Goal: Task Accomplishment & Management: Manage account settings

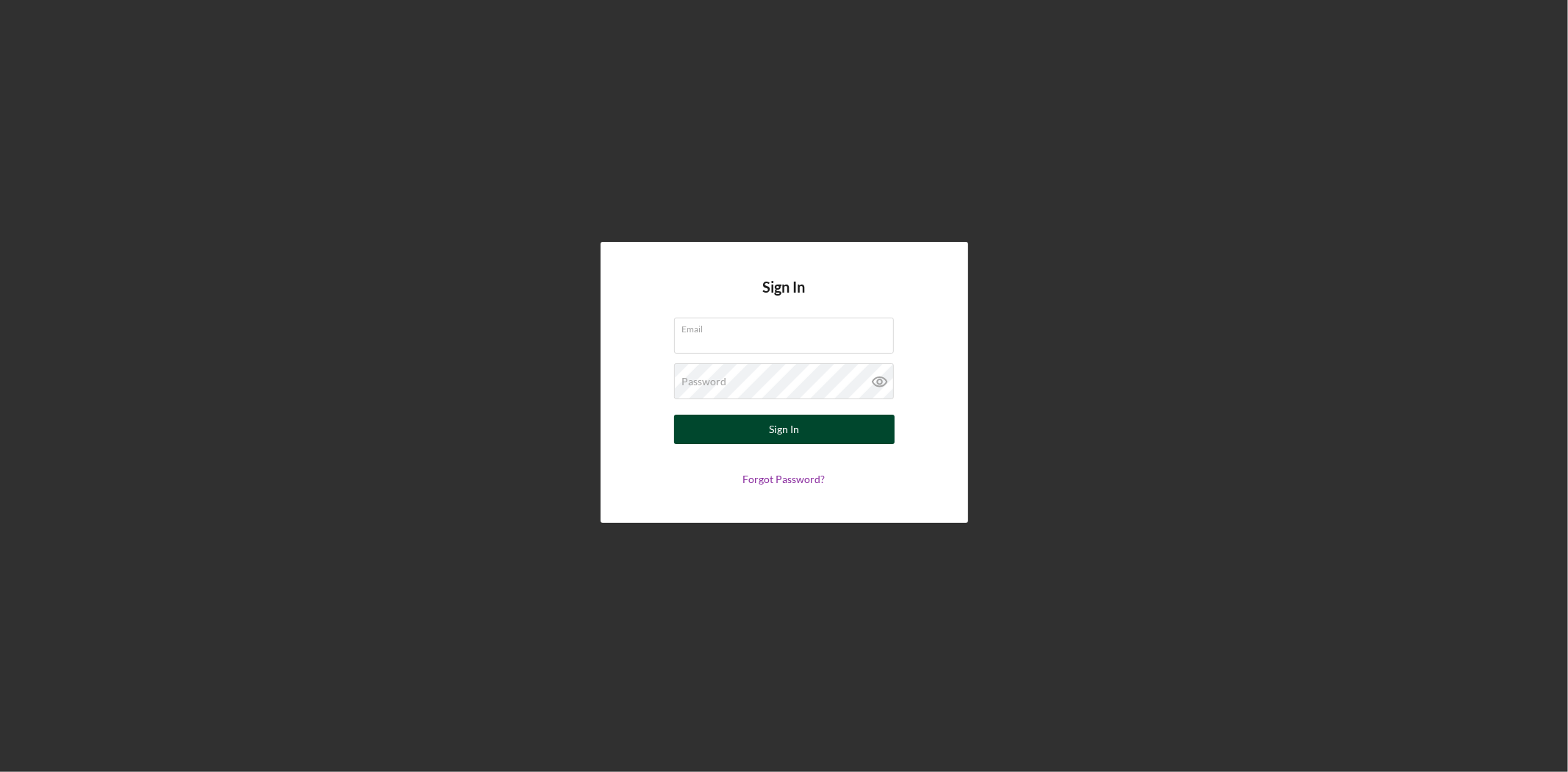
type input "[EMAIL_ADDRESS][DOMAIN_NAME]"
click at [854, 430] on button "Sign In" at bounding box center [784, 429] width 221 height 29
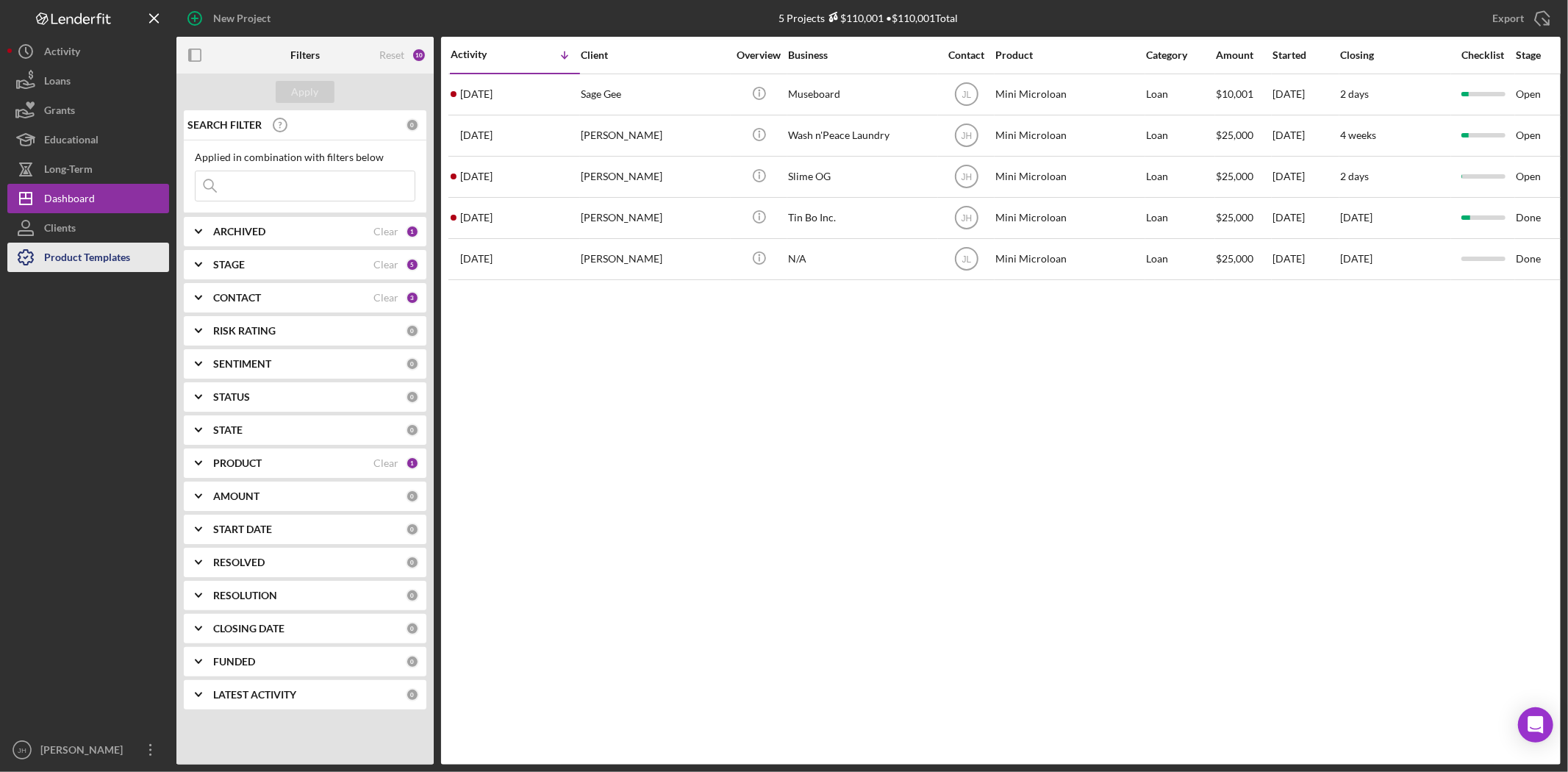
click at [101, 263] on div "Product Templates" at bounding box center [87, 259] width 86 height 33
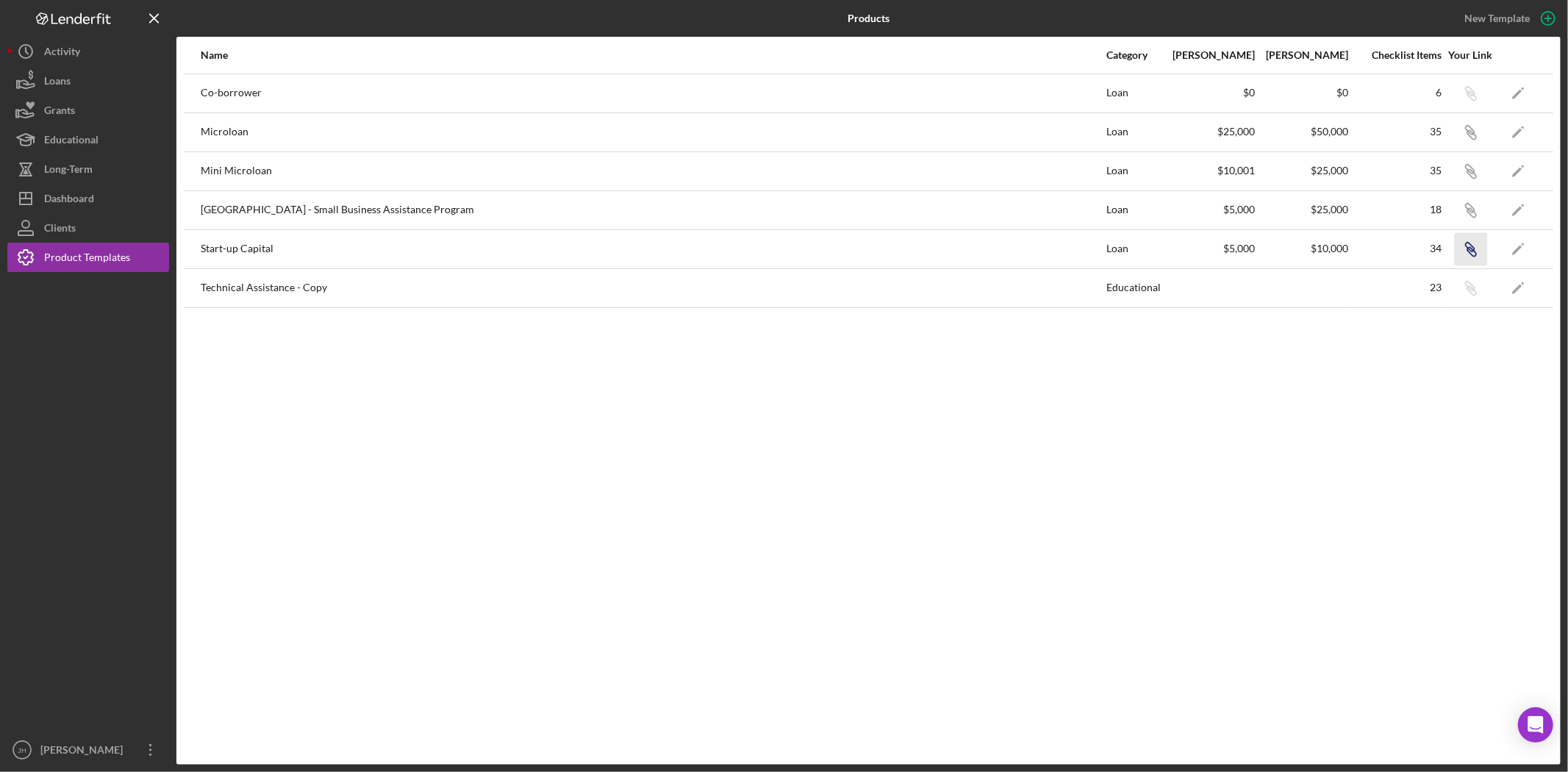
click at [1469, 250] on icon "button" at bounding box center [1470, 247] width 9 height 9
click at [94, 202] on button "Icon/Dashboard Dashboard" at bounding box center [88, 198] width 162 height 29
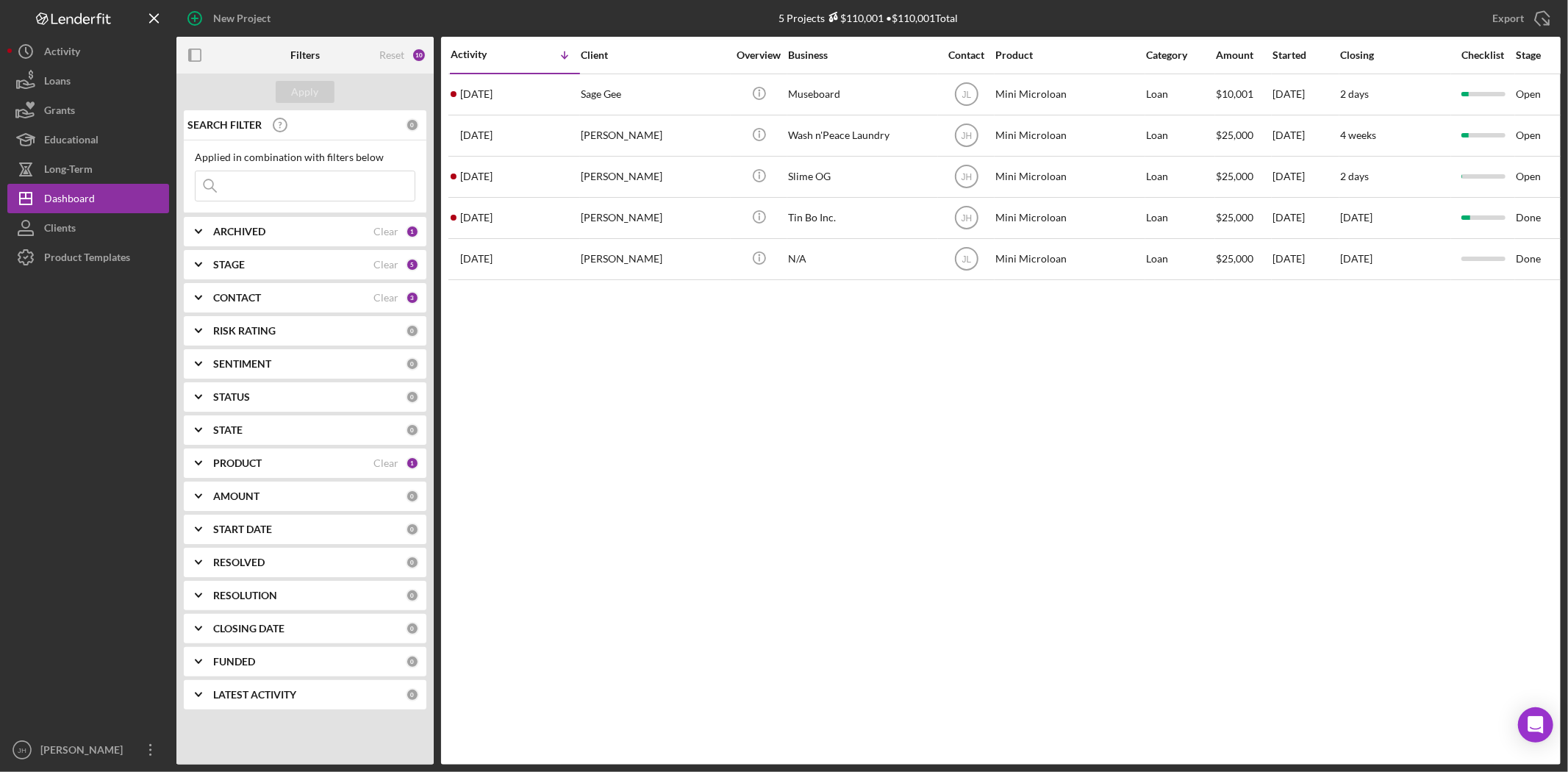
click at [241, 268] on b "STAGE" at bounding box center [229, 265] width 32 height 12
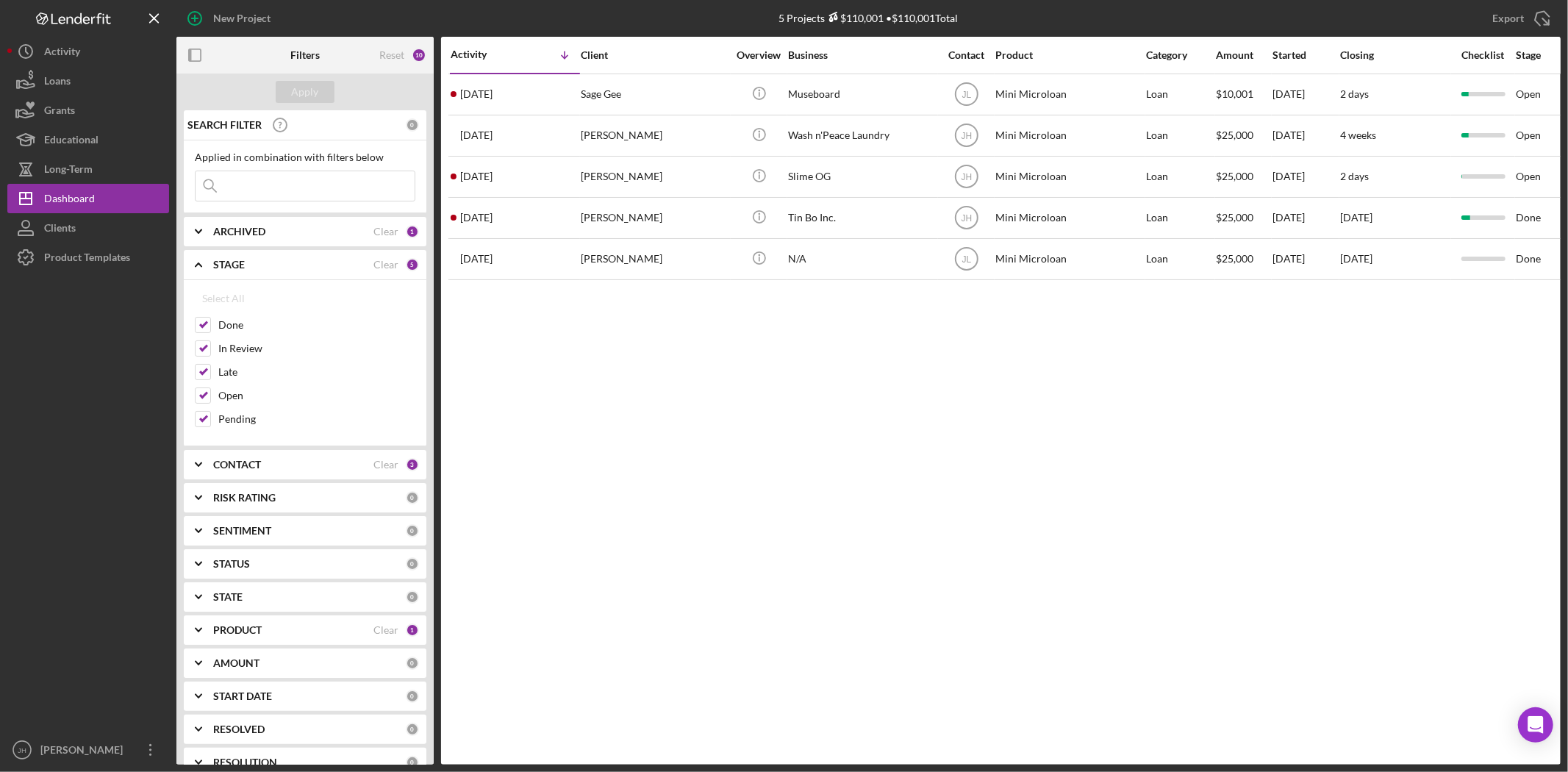
click at [241, 268] on b "STAGE" at bounding box center [229, 265] width 32 height 12
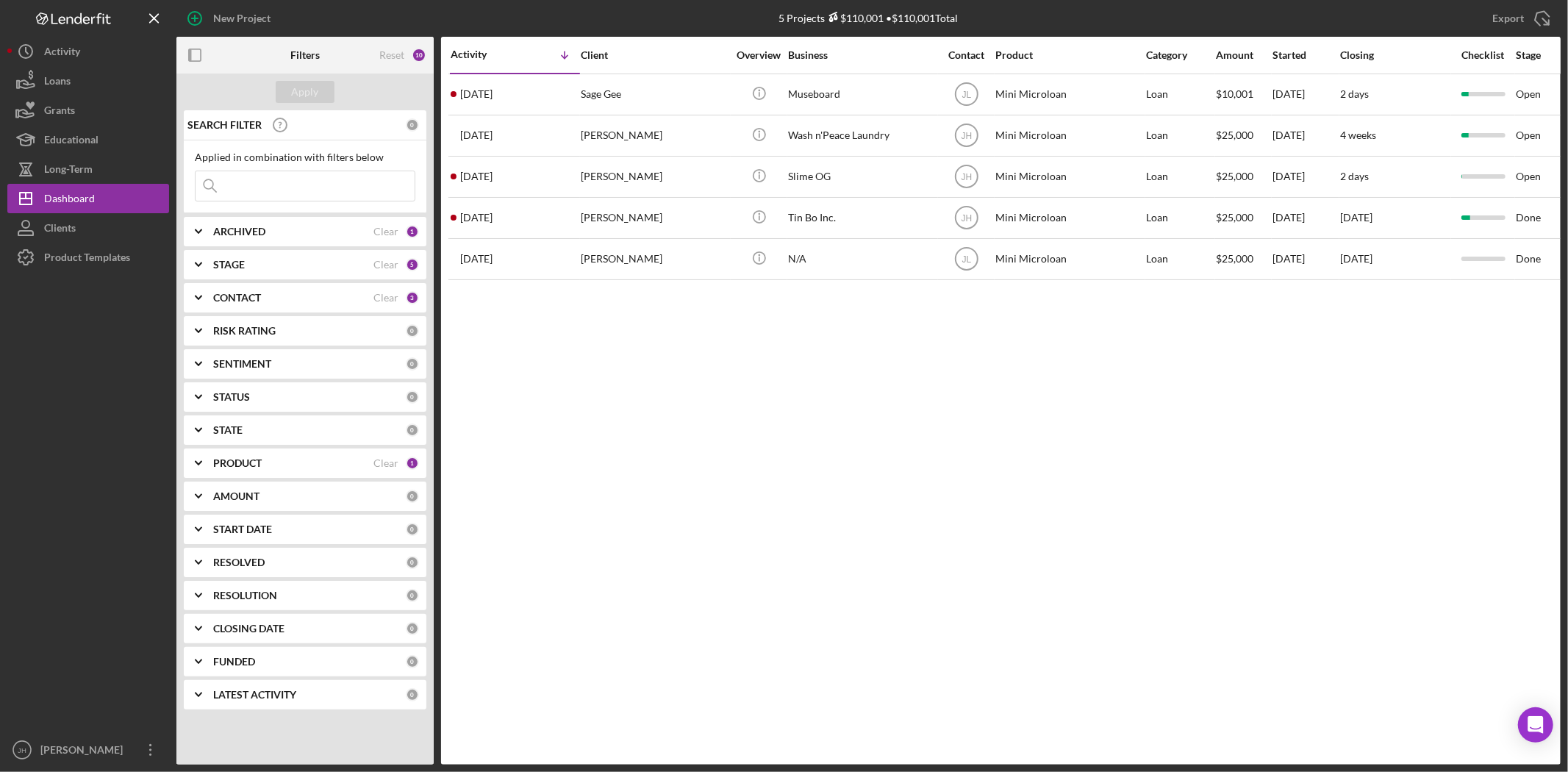
click at [246, 431] on div "STATE" at bounding box center [309, 430] width 193 height 12
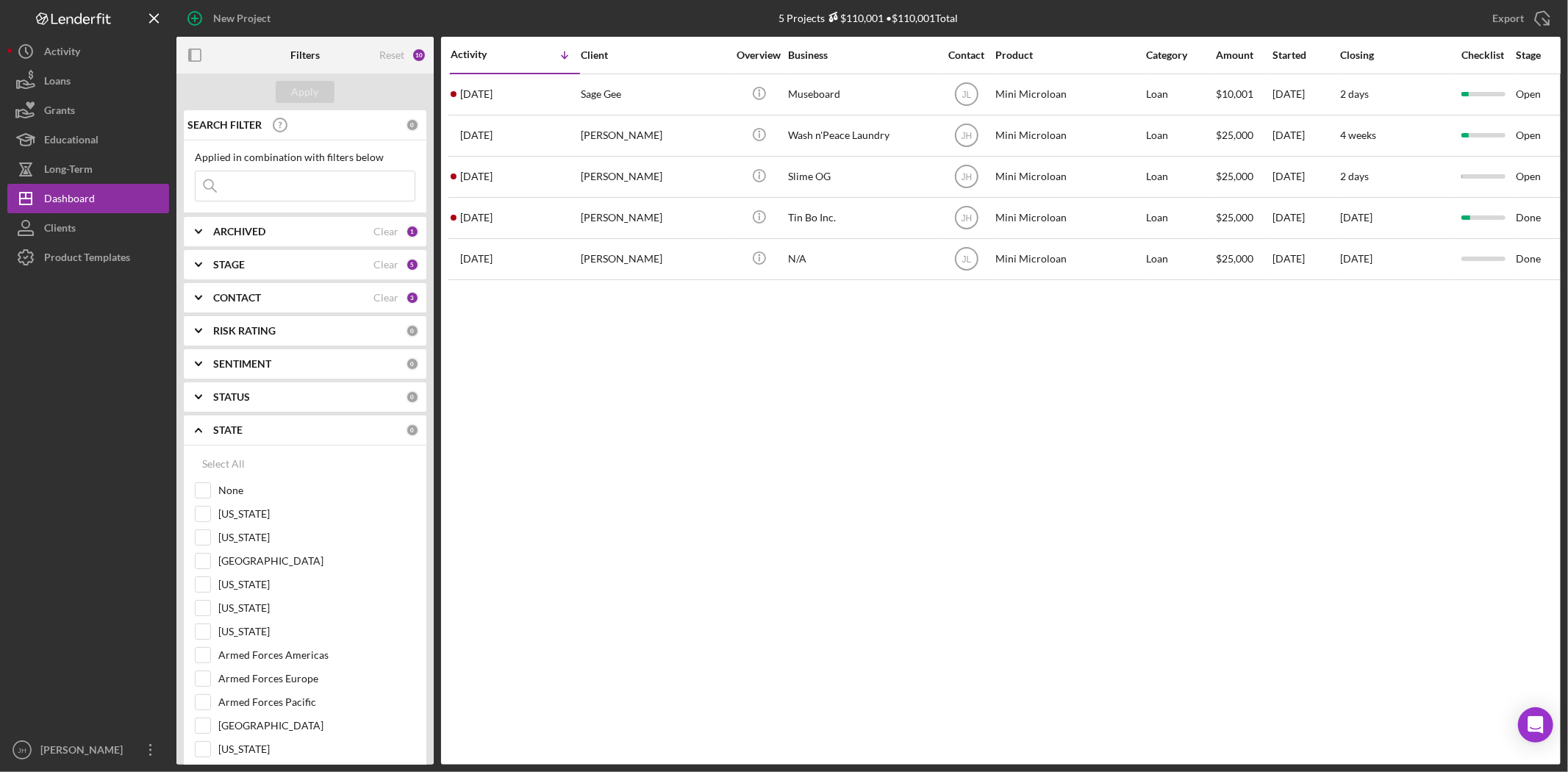
click at [251, 296] on b "CONTACT" at bounding box center [236, 298] width 47 height 12
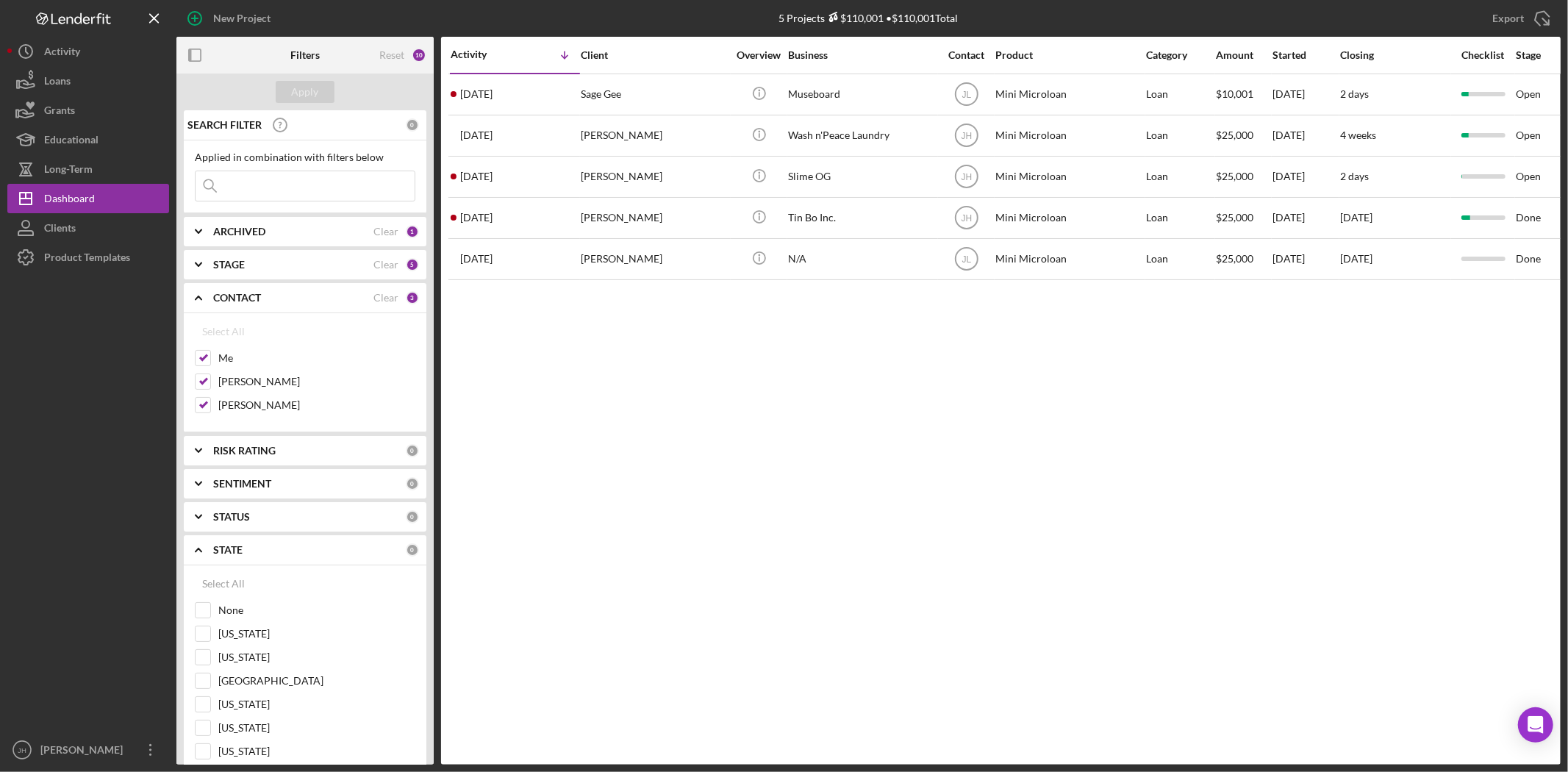
click at [246, 303] on div "CONTACT Clear 3" at bounding box center [315, 297] width 206 height 29
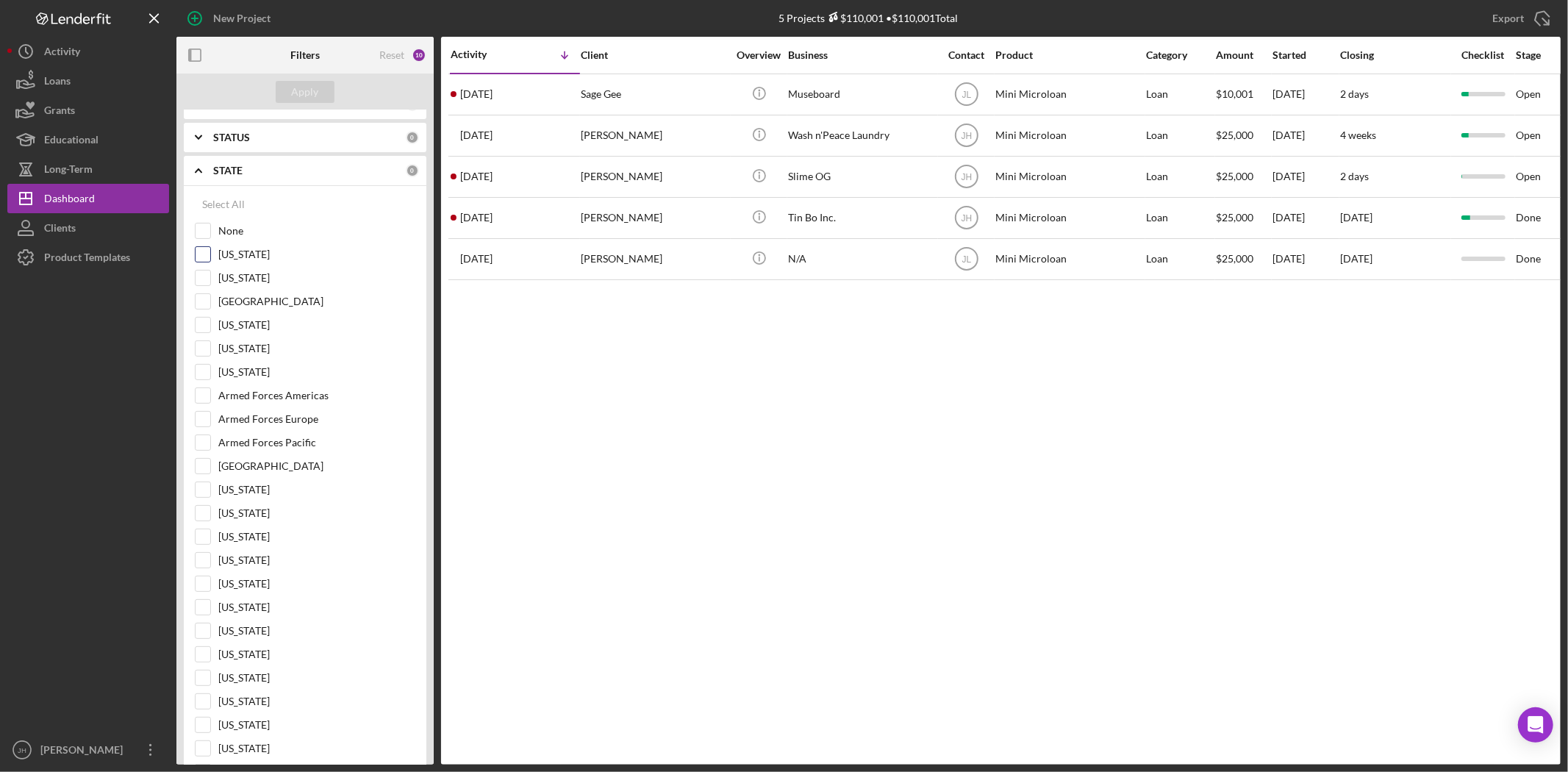
scroll to position [408, 0]
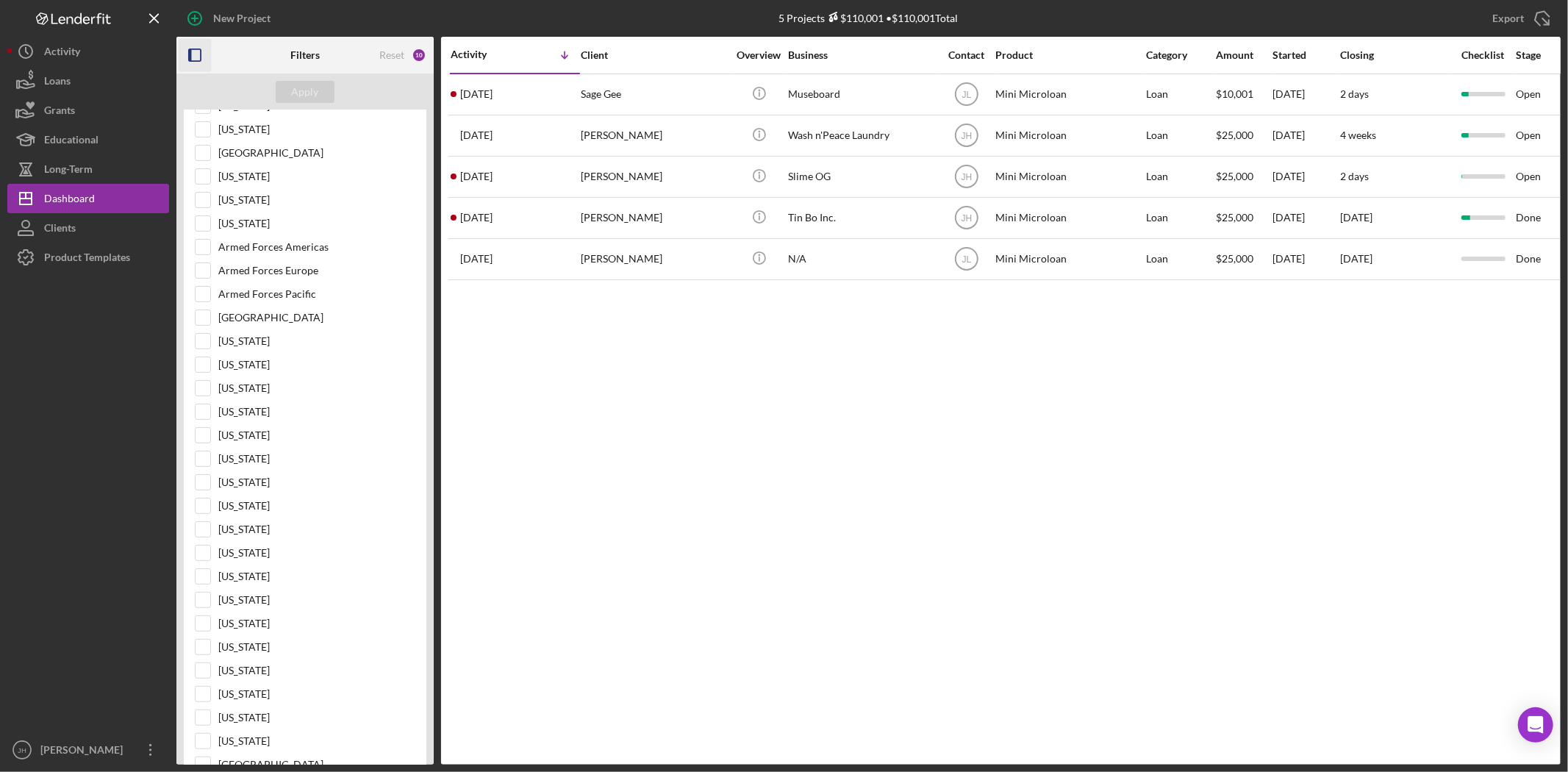
click at [202, 54] on icon "button" at bounding box center [195, 56] width 33 height 33
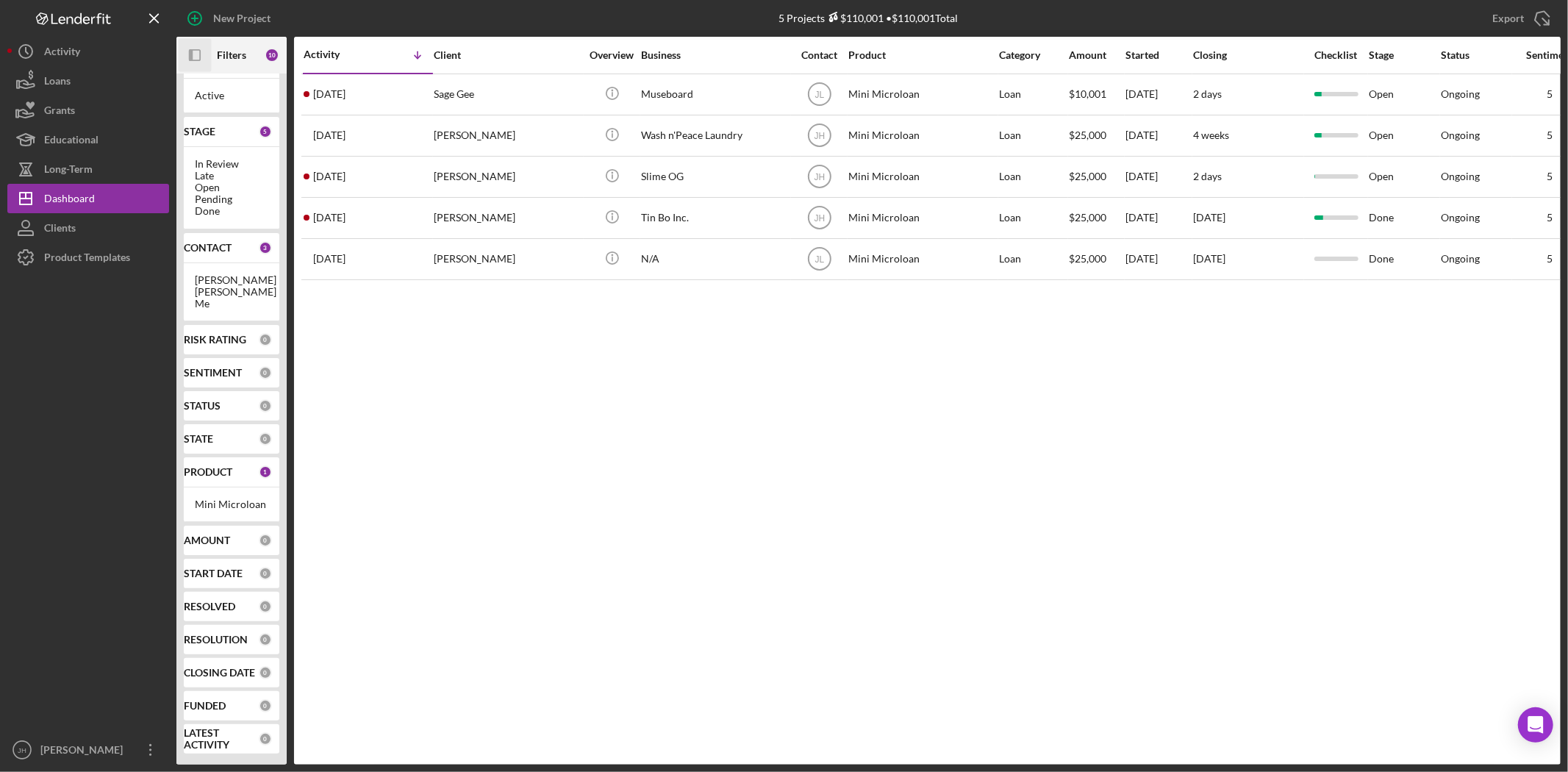
click at [204, 50] on icon "Icon/Panel Side Expand" at bounding box center [195, 56] width 33 height 33
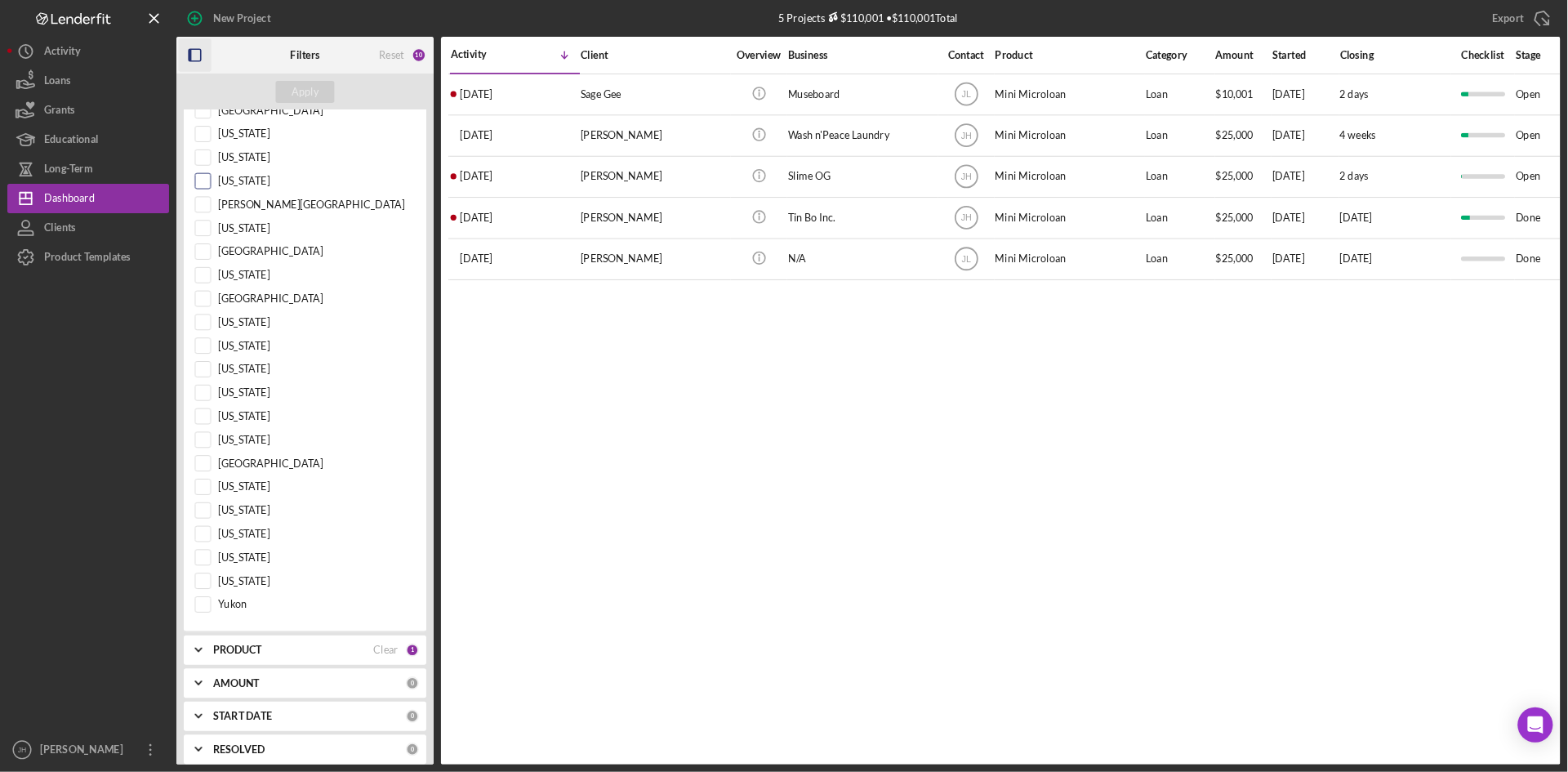
scroll to position [2007, 0]
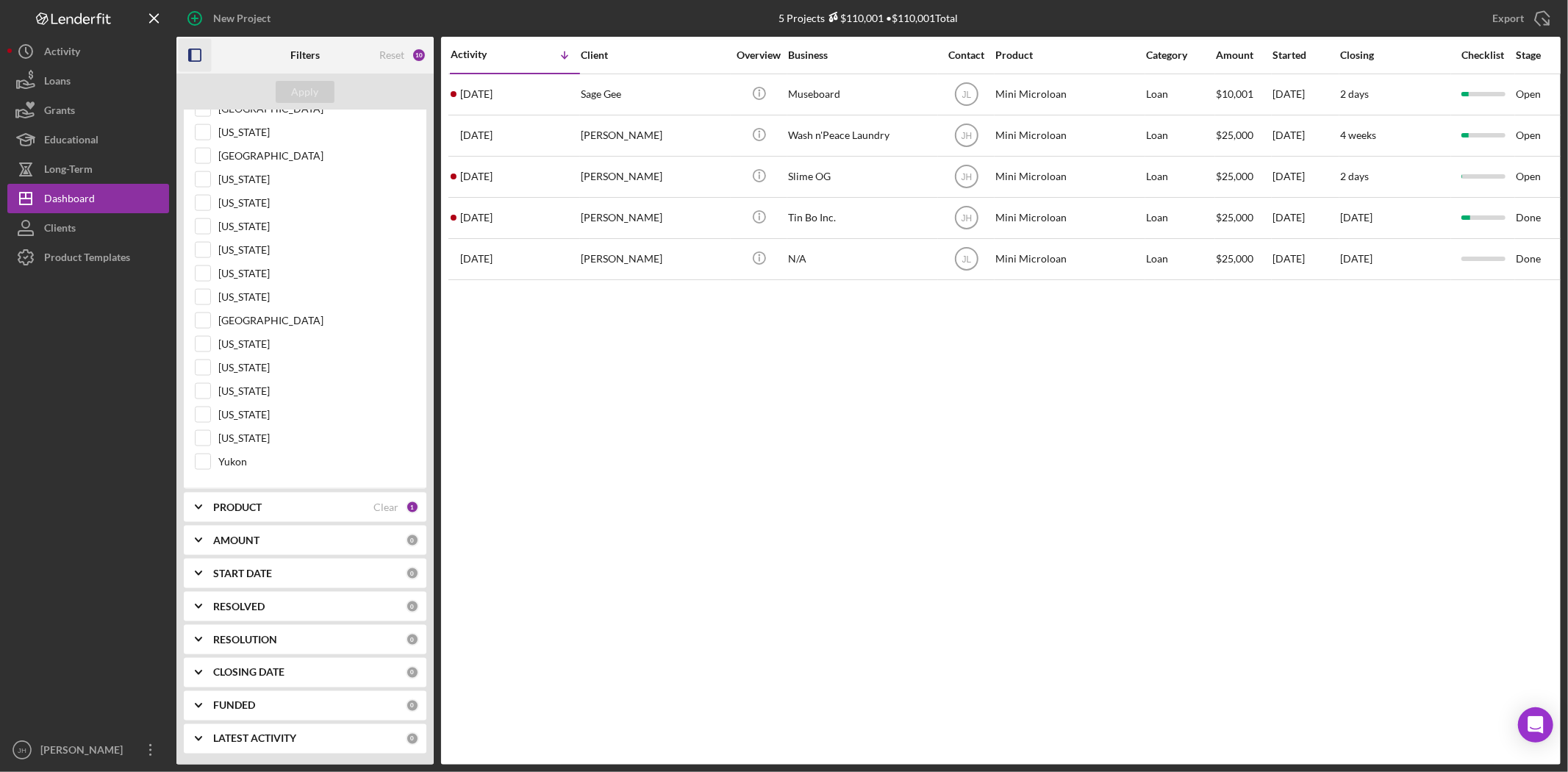
click at [253, 511] on b "PRODUCT" at bounding box center [237, 507] width 48 height 12
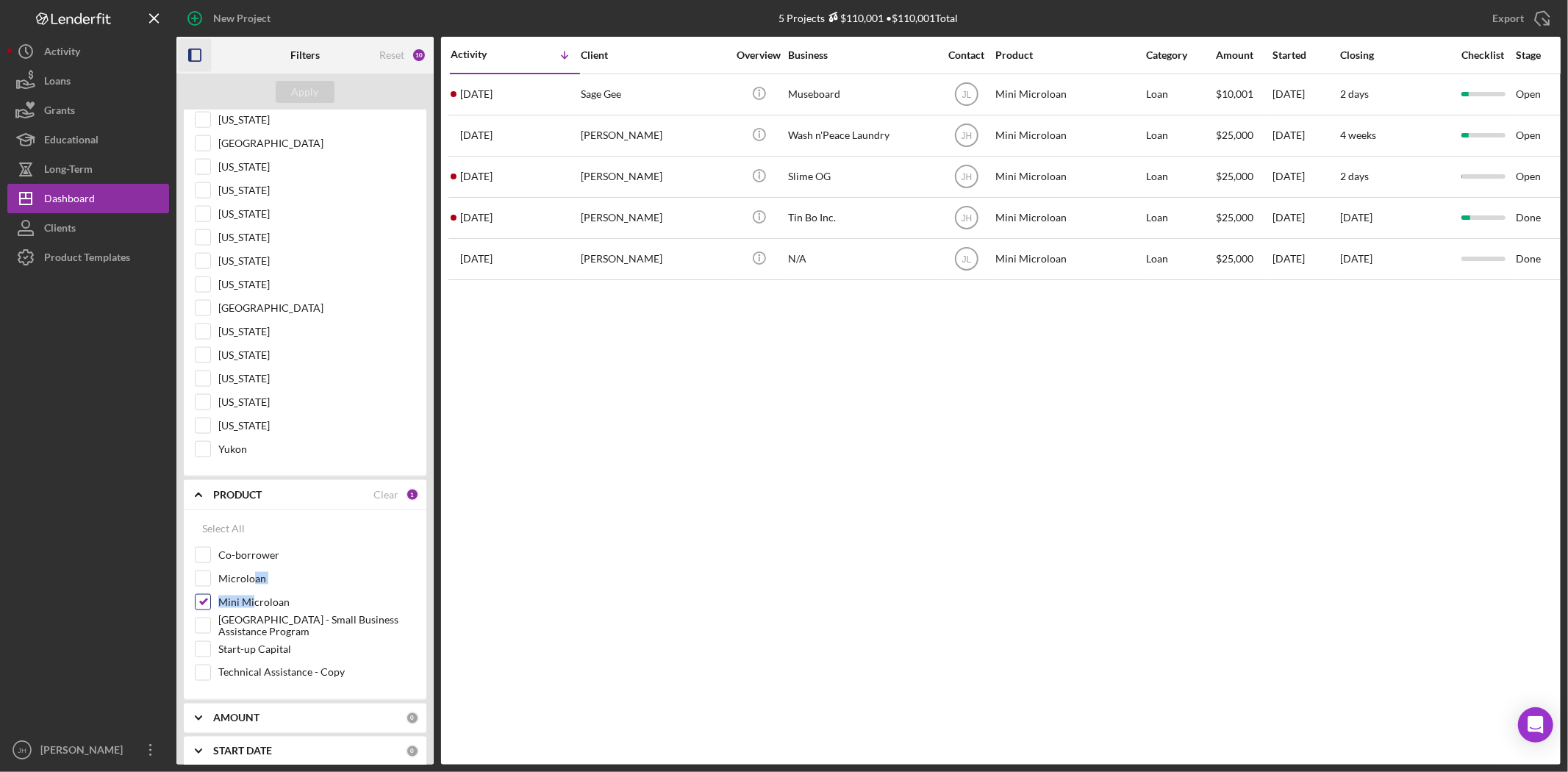
drag, startPoint x: 255, startPoint y: 601, endPoint x: 251, endPoint y: 615, distance: 14.6
click at [253, 615] on div "Co-borrower Microloan Mini Microloan Monterey Park - Small Business Assistance …" at bounding box center [305, 618] width 221 height 141
click at [251, 609] on label "Mini Microloan" at bounding box center [317, 602] width 197 height 15
click at [210, 609] on input "Mini Microloan" at bounding box center [203, 602] width 15 height 15
checkbox input "false"
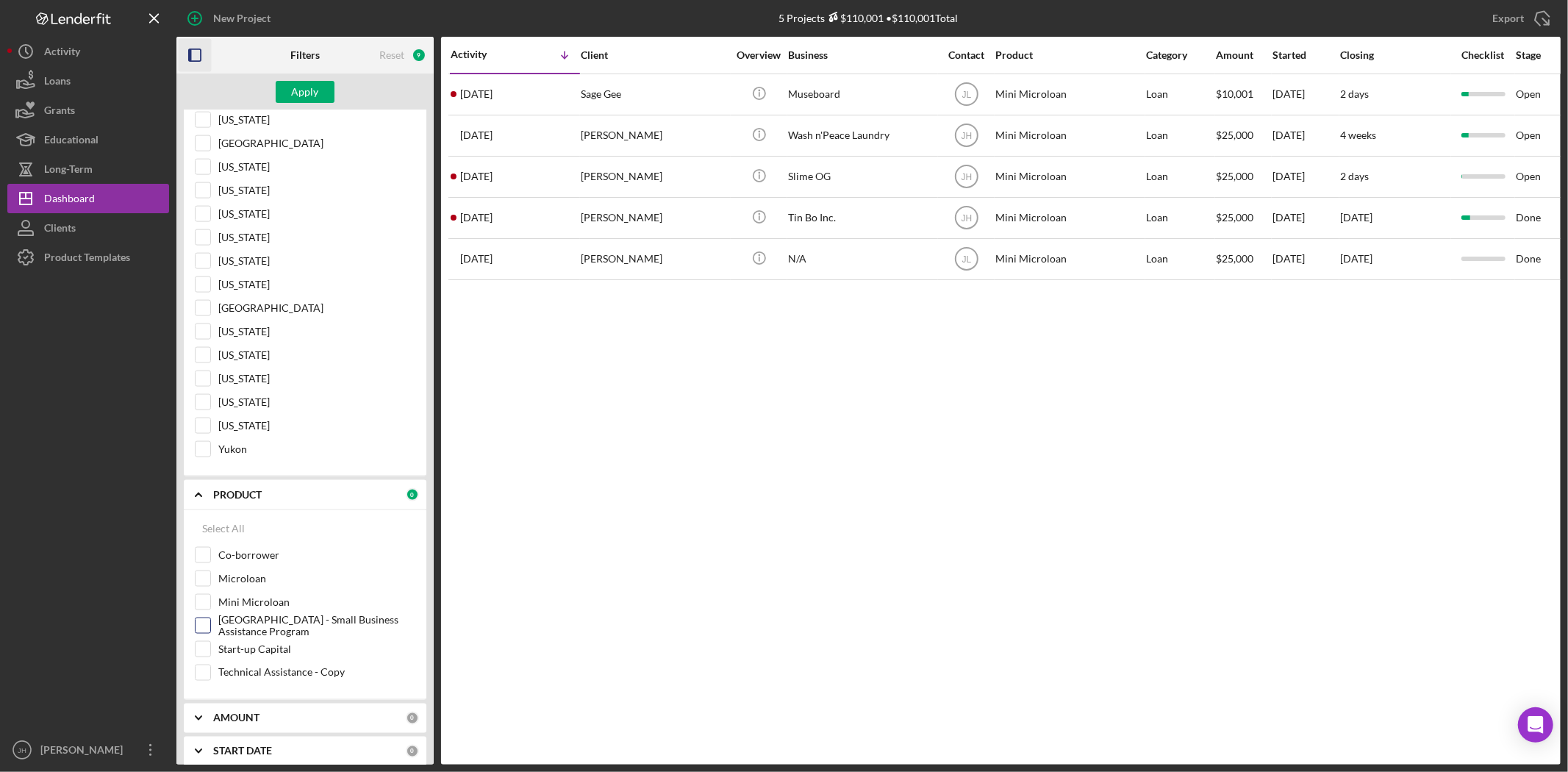
drag, startPoint x: 248, startPoint y: 661, endPoint x: 252, endPoint y: 648, distance: 13.6
click at [248, 656] on label "Start-up Capital" at bounding box center [317, 649] width 197 height 15
click at [210, 656] on input "Start-up Capital" at bounding box center [203, 649] width 15 height 15
checkbox input "true"
click at [309, 92] on div "Apply" at bounding box center [306, 91] width 27 height 22
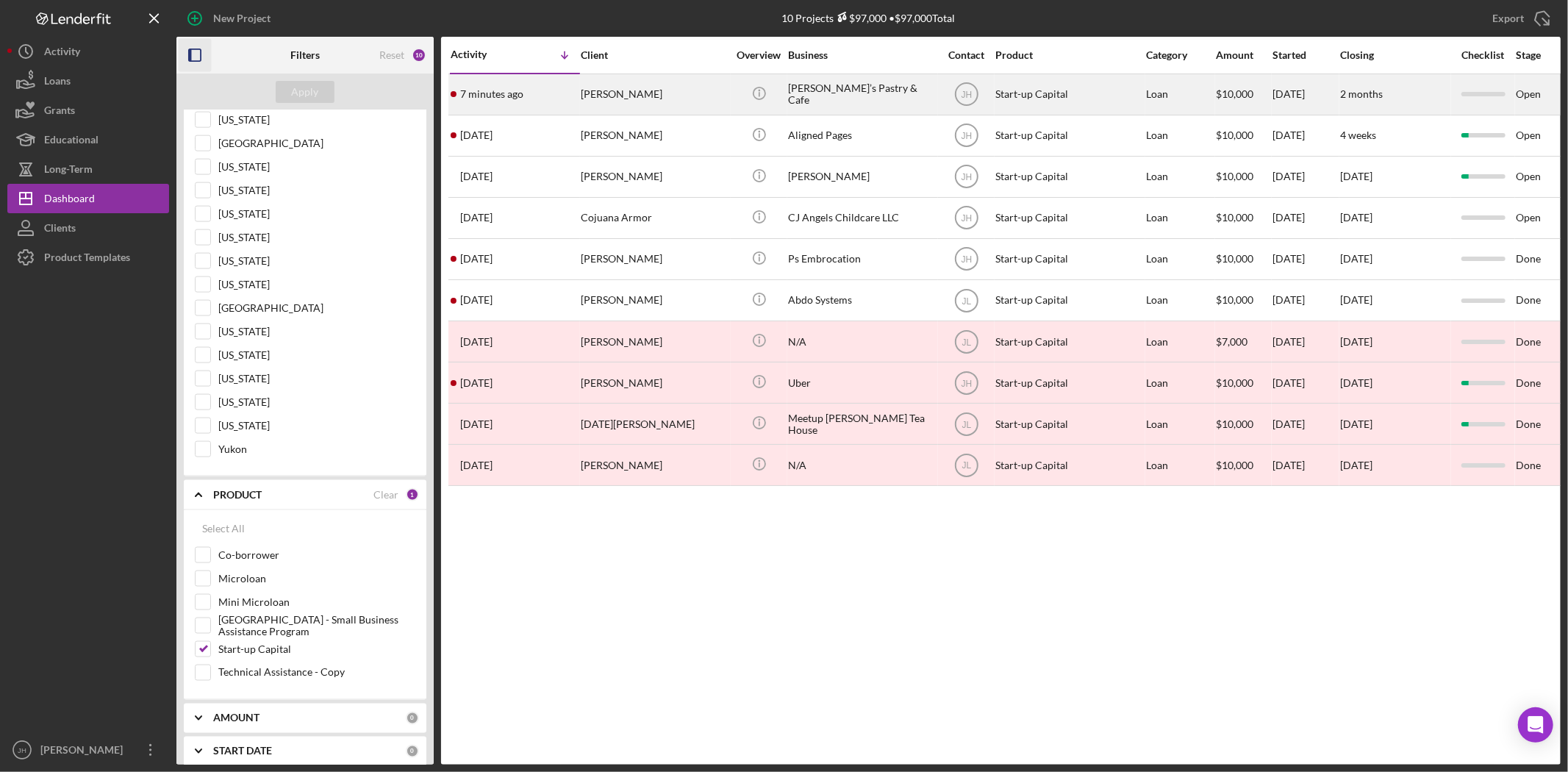
click at [623, 98] on div "Maryam Rastegar" at bounding box center [654, 95] width 147 height 39
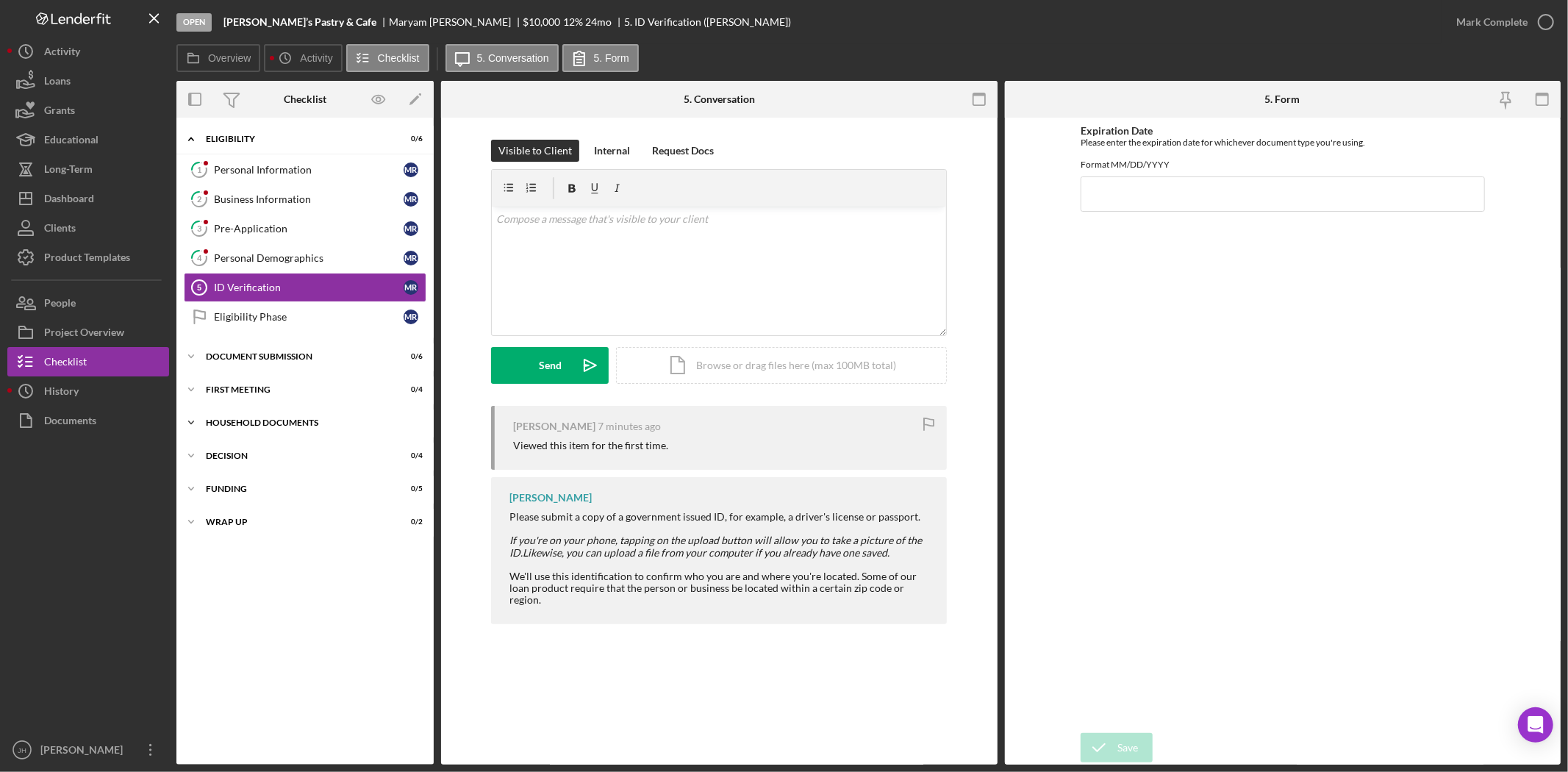
click at [312, 421] on div "Household Documents" at bounding box center [310, 423] width 209 height 9
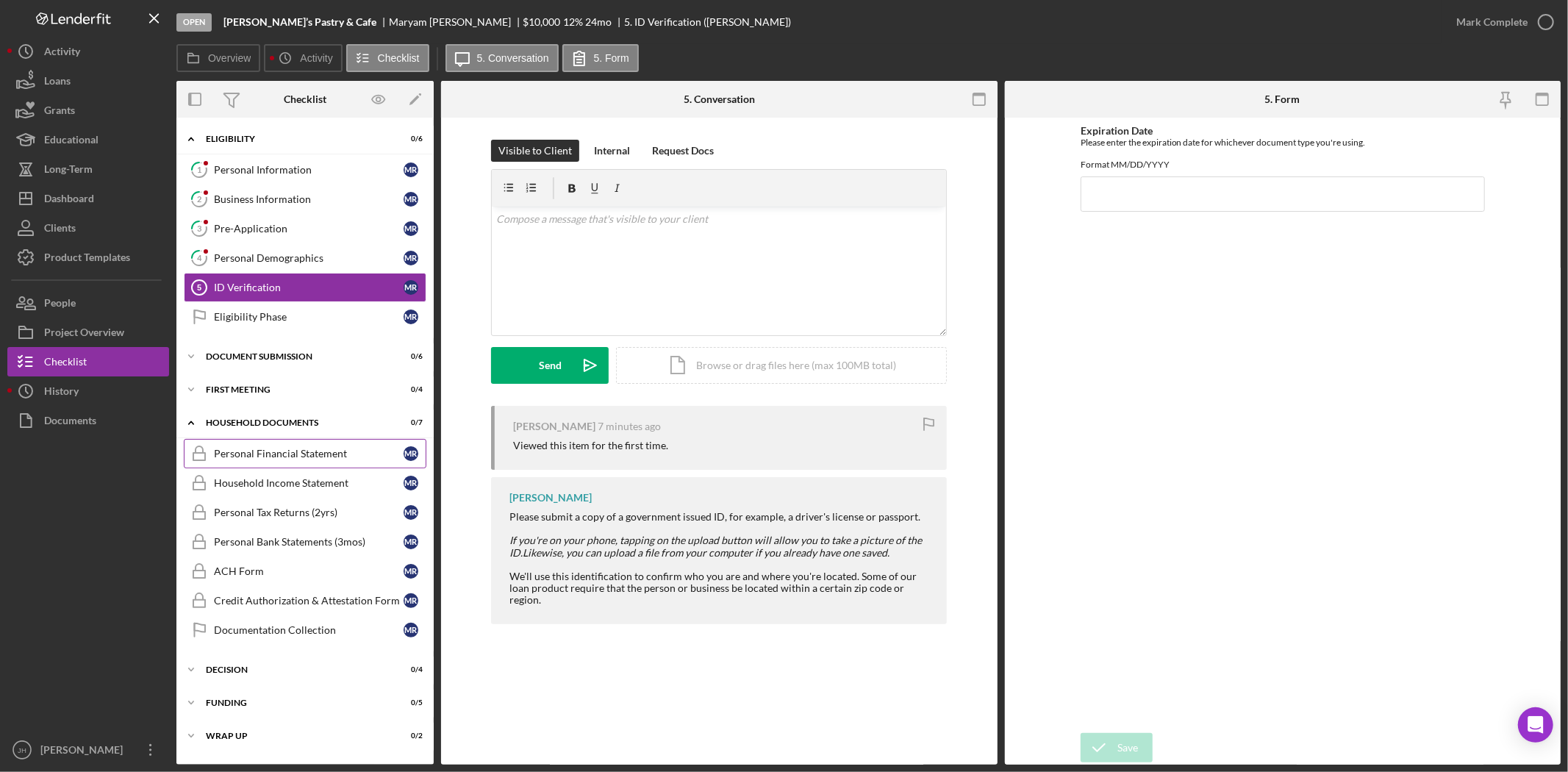
click at [320, 459] on div "Personal Financial Statement" at bounding box center [309, 454] width 190 height 12
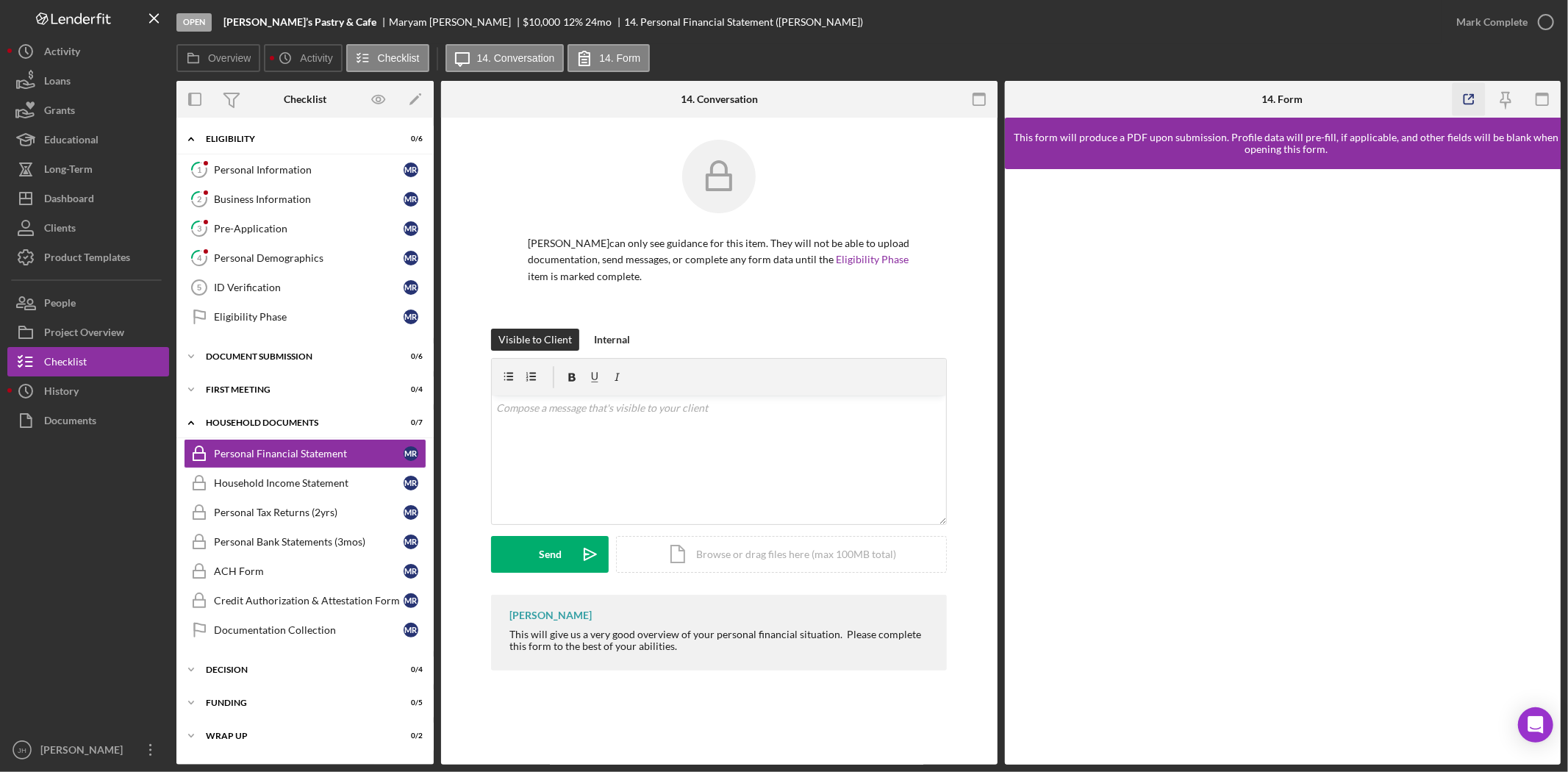
click at [1464, 96] on icon "button" at bounding box center [1469, 99] width 33 height 33
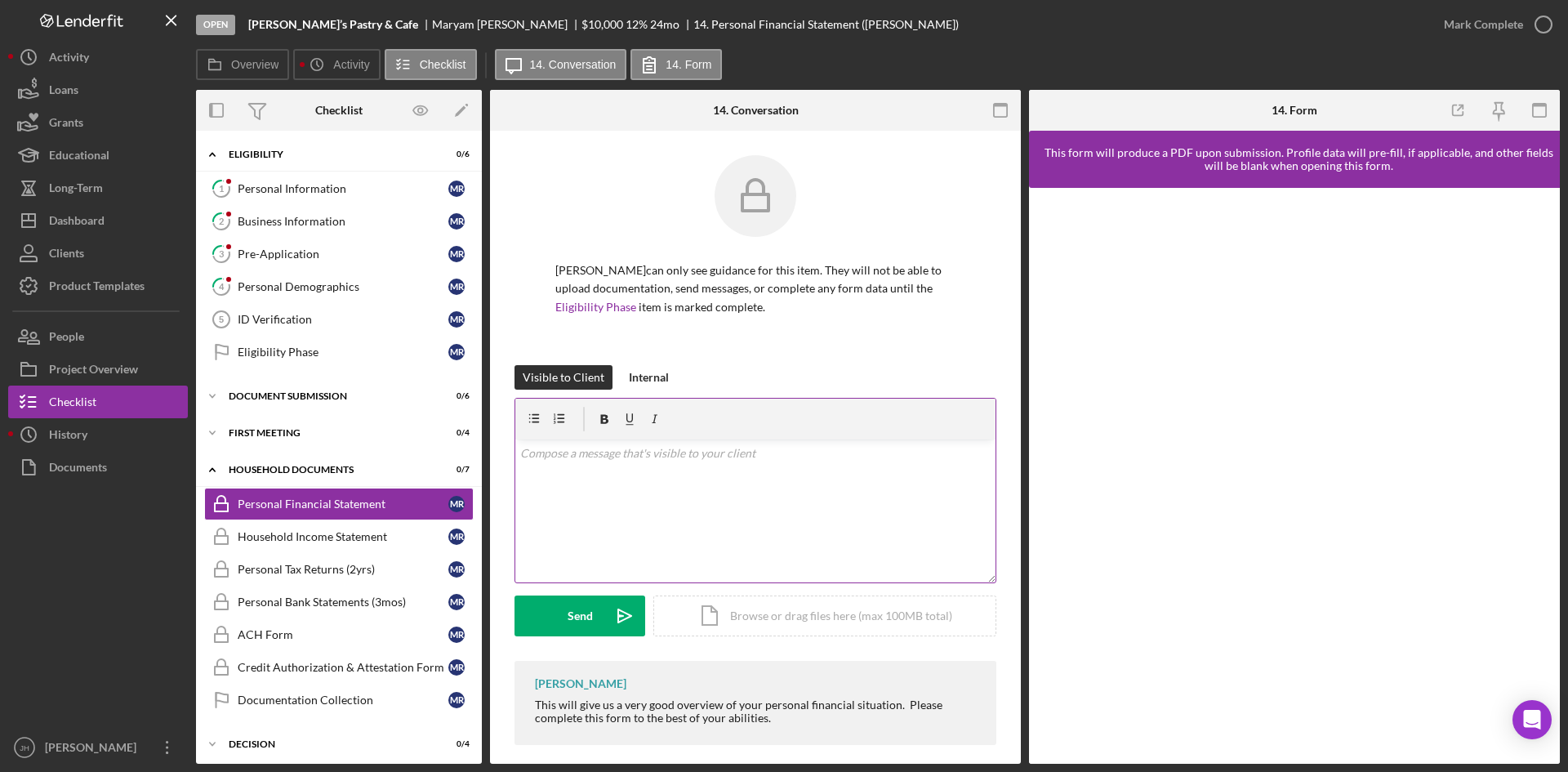
click at [728, 562] on div "v Color teal Color pink Remove color Add row above Add row below Add column bef…" at bounding box center [755, 510] width 480 height 143
click at [1460, 115] on icon "button" at bounding box center [1458, 110] width 37 height 37
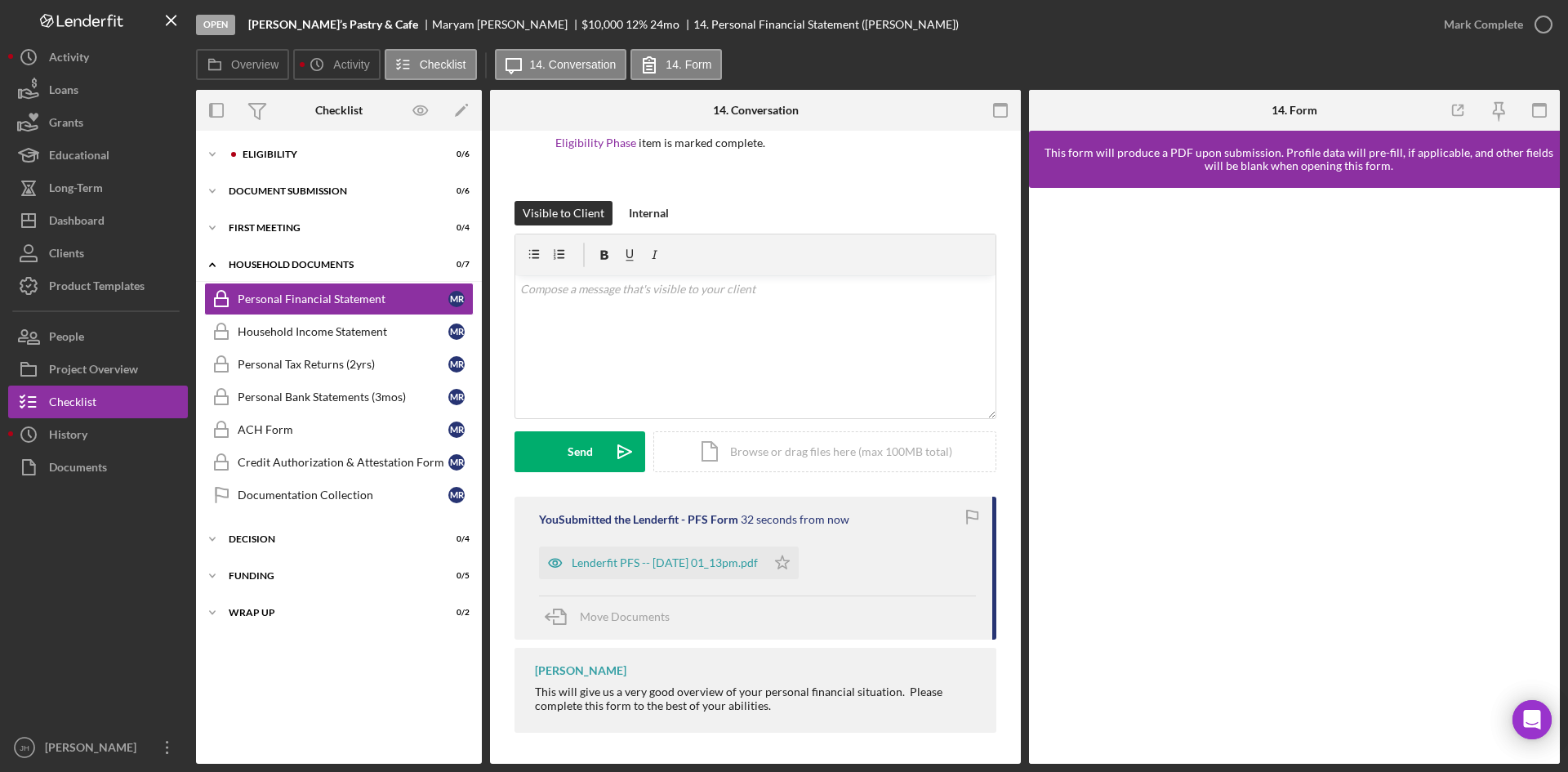
scroll to position [166, 0]
click at [799, 553] on icon "Icon/Star" at bounding box center [782, 560] width 33 height 33
click at [359, 335] on div "Household Income Statement" at bounding box center [343, 332] width 211 height 13
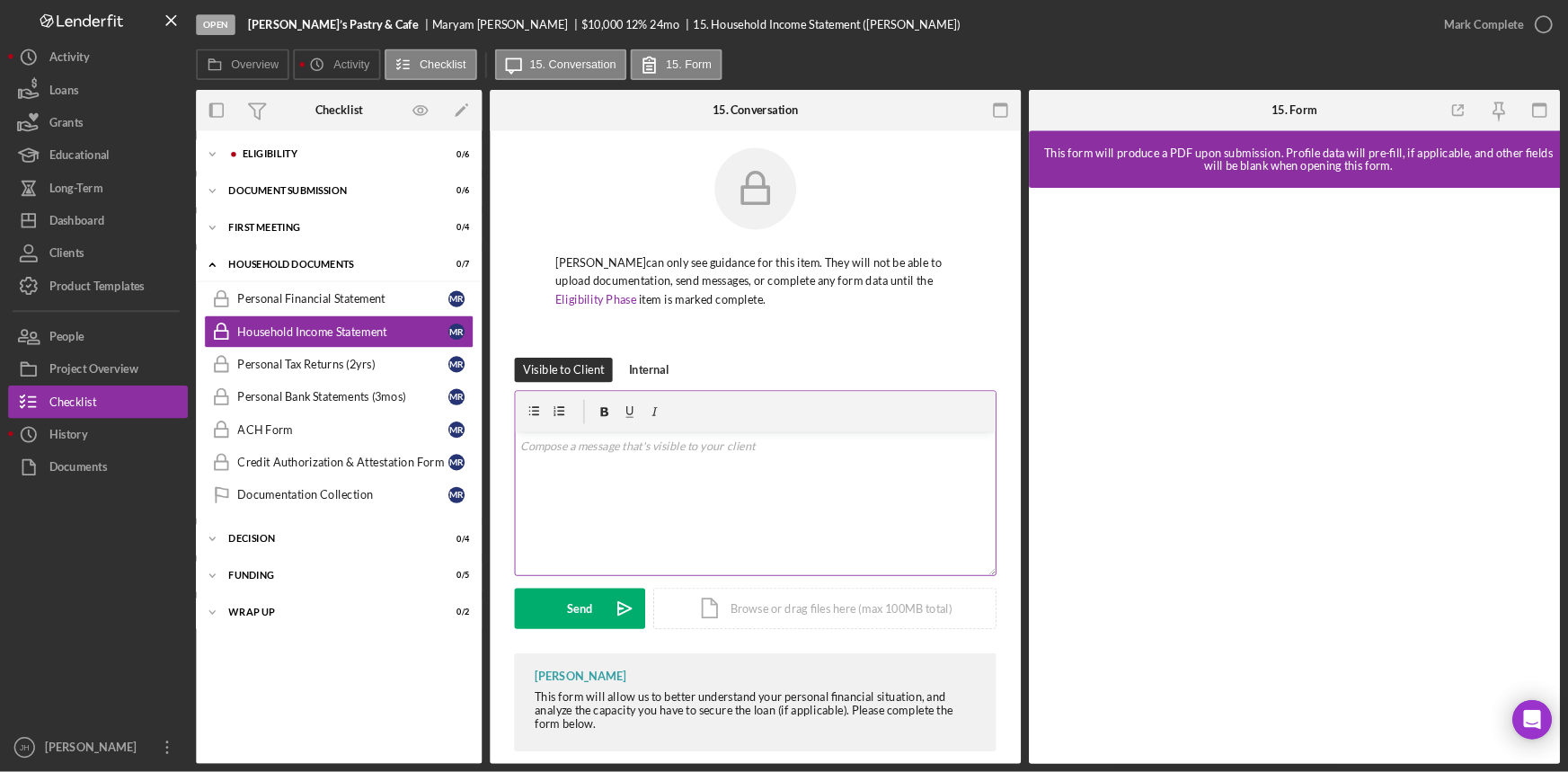
scroll to position [30, 0]
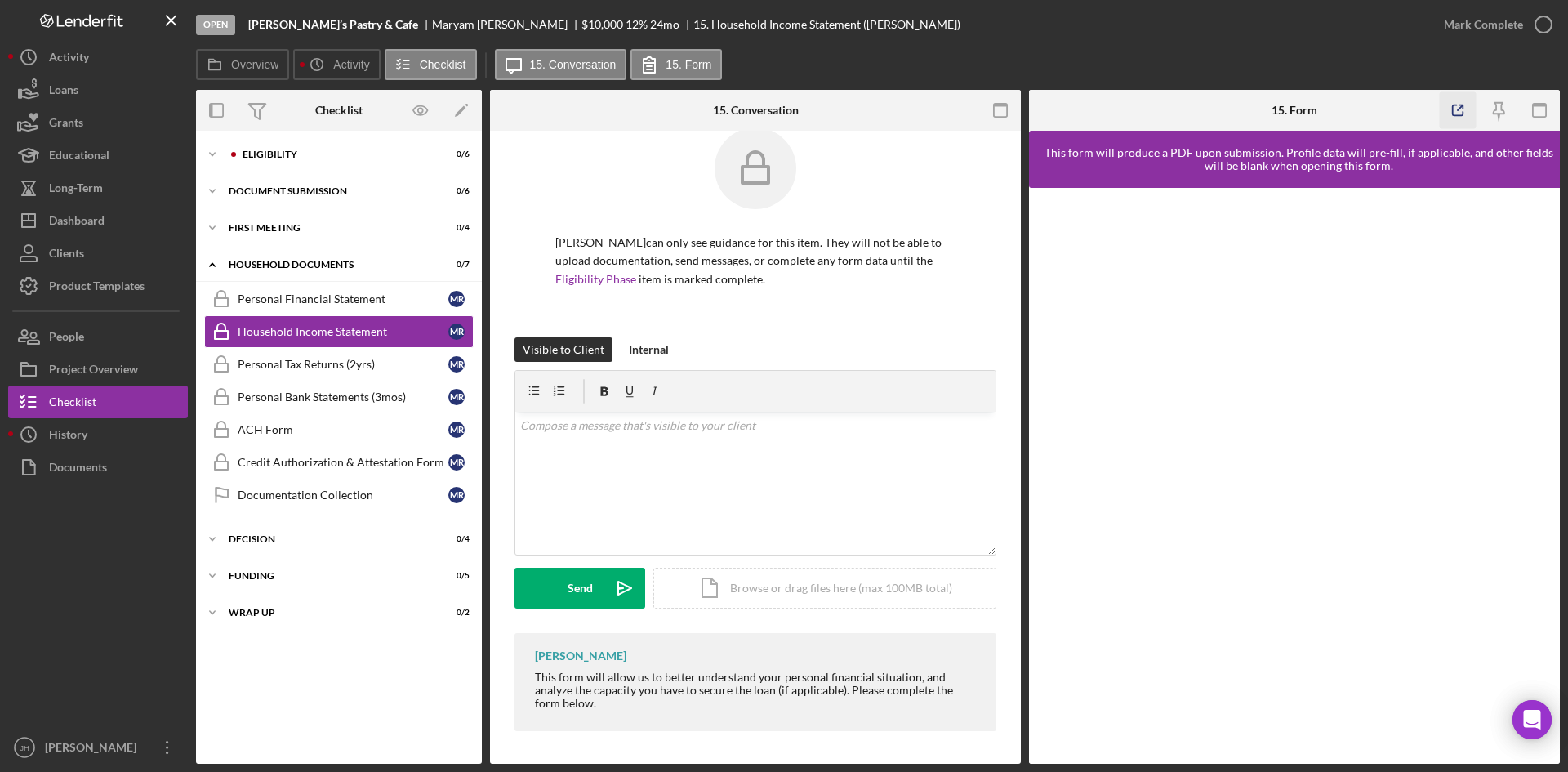
click at [1463, 117] on icon "button" at bounding box center [1458, 110] width 37 height 37
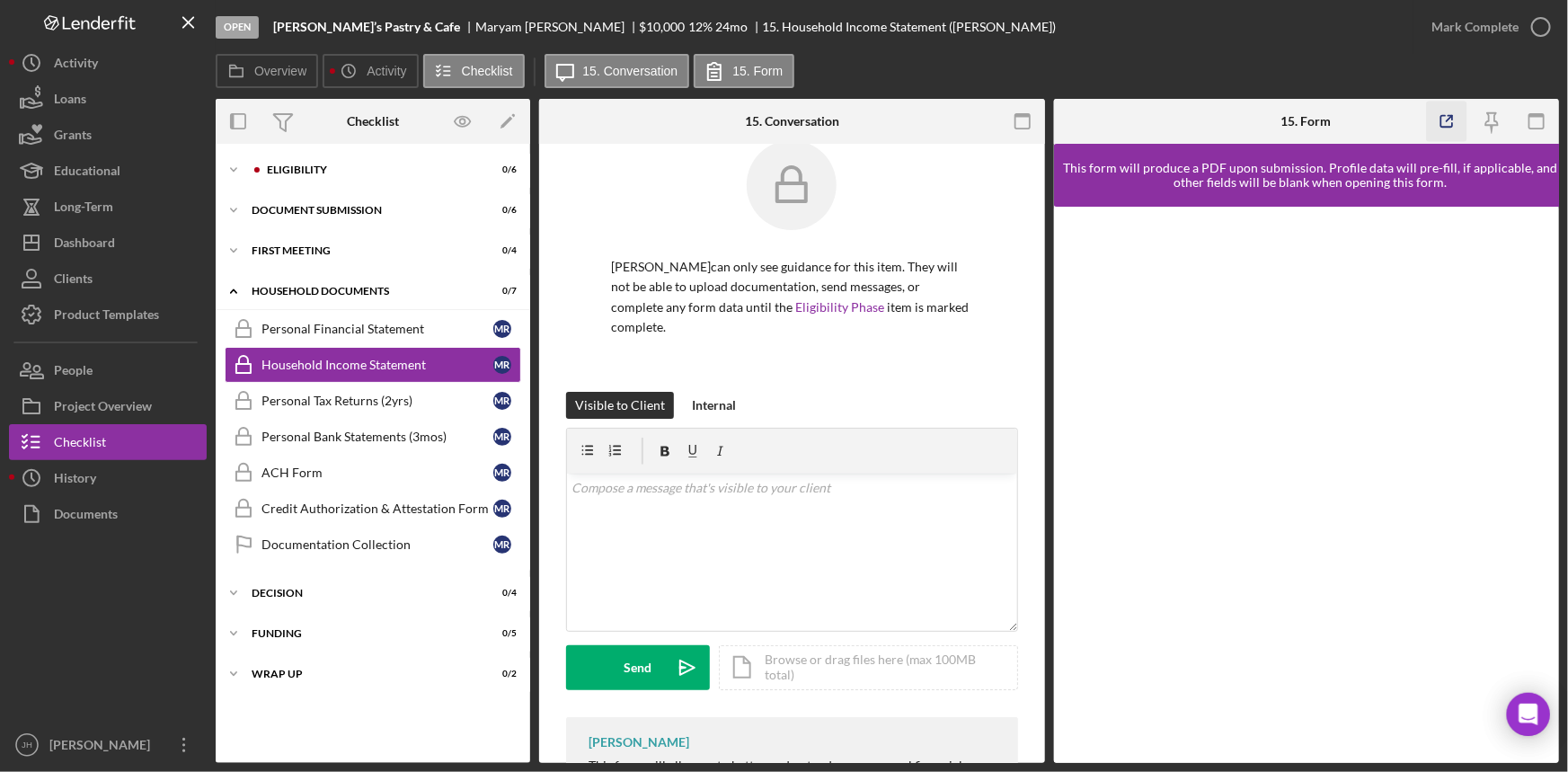
scroll to position [29, 0]
click at [420, 593] on div "Decision" at bounding box center [379, 593] width 256 height 11
click at [383, 243] on div "Icon/Expander First Meeting 0 / 4" at bounding box center [373, 250] width 315 height 36
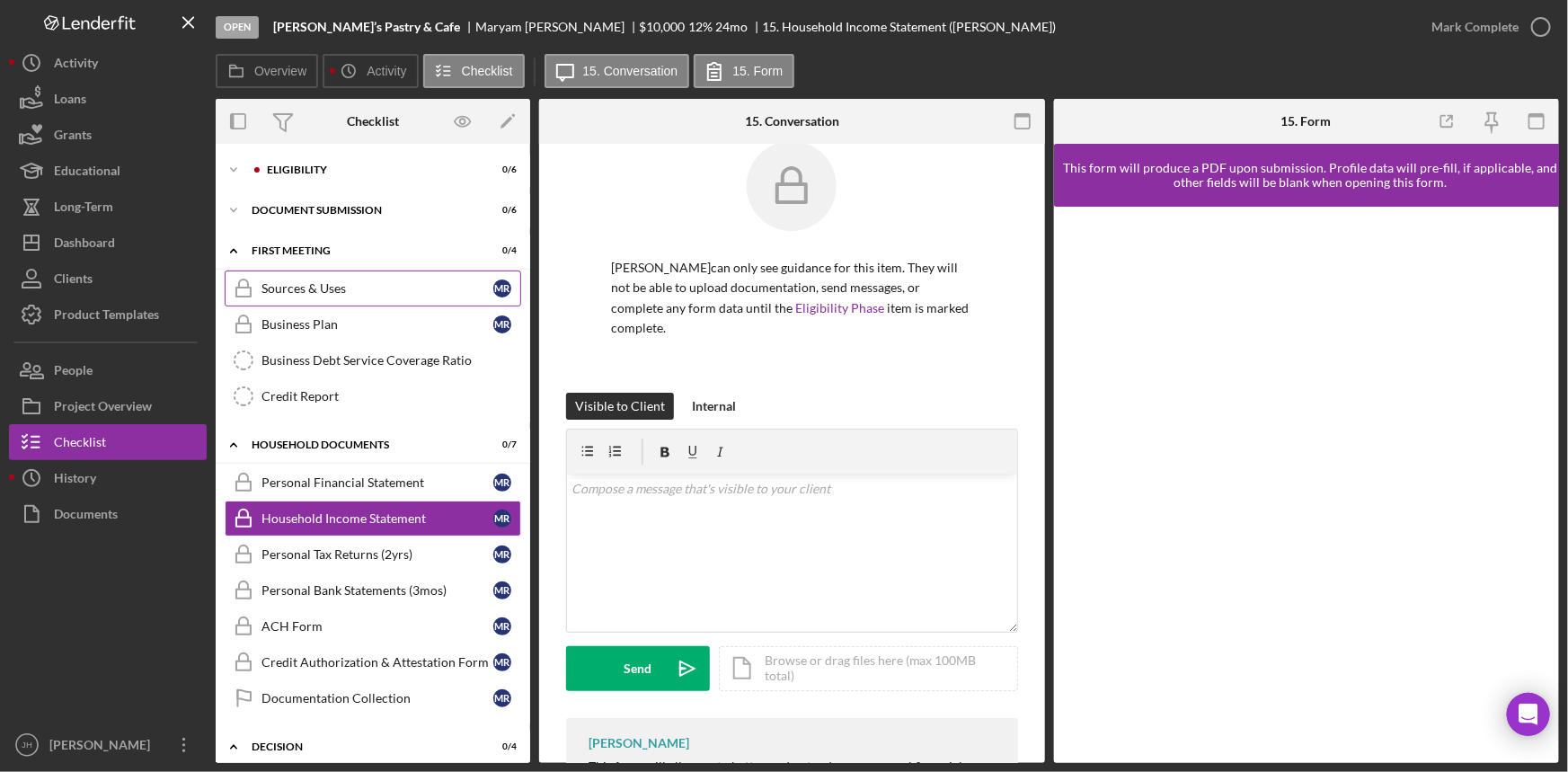
click at [393, 279] on link "Sources & Uses Sources & Uses M R" at bounding box center [373, 288] width 296 height 36
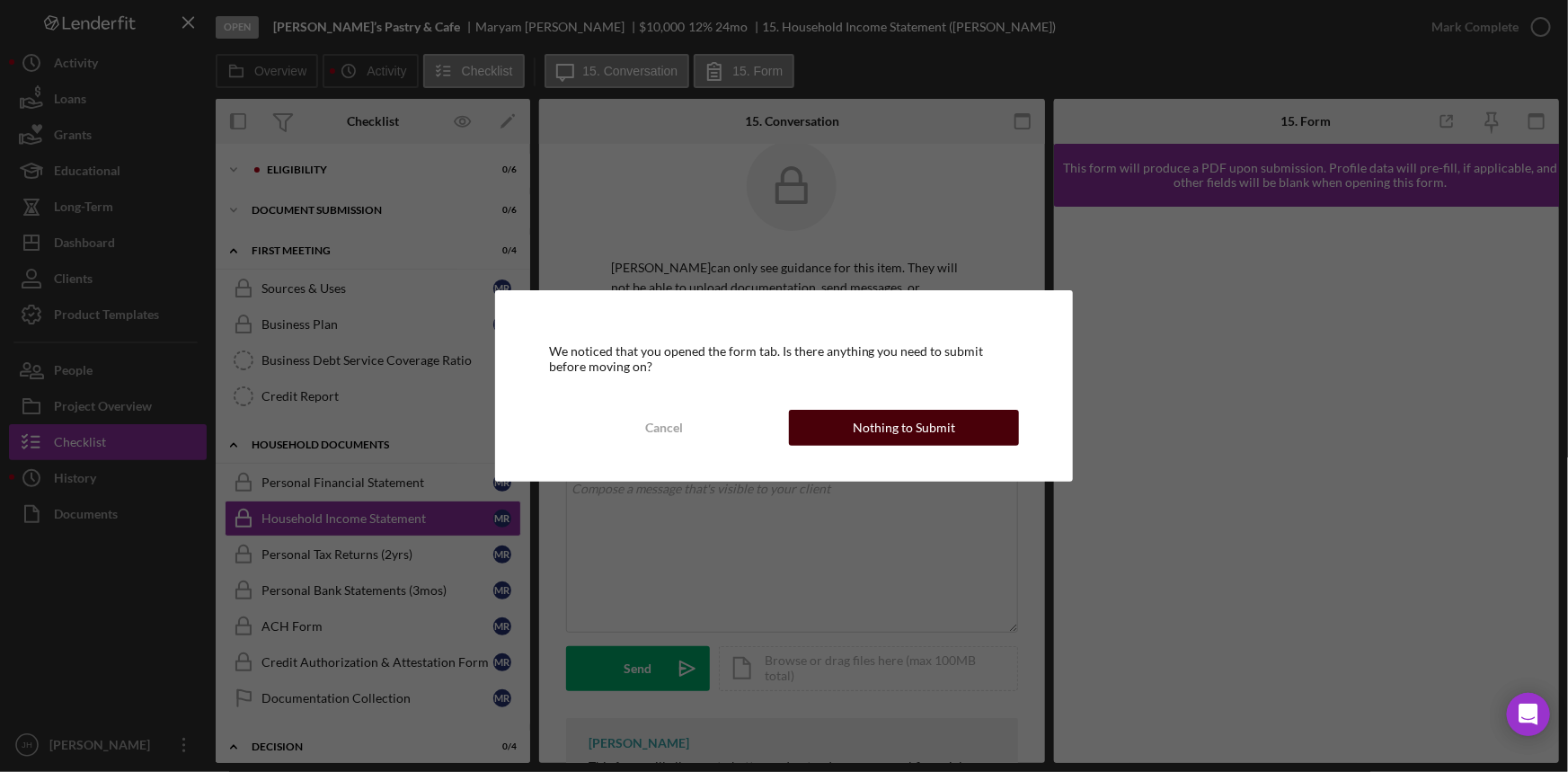
click at [884, 432] on div "Nothing to Submit" at bounding box center [904, 427] width 102 height 36
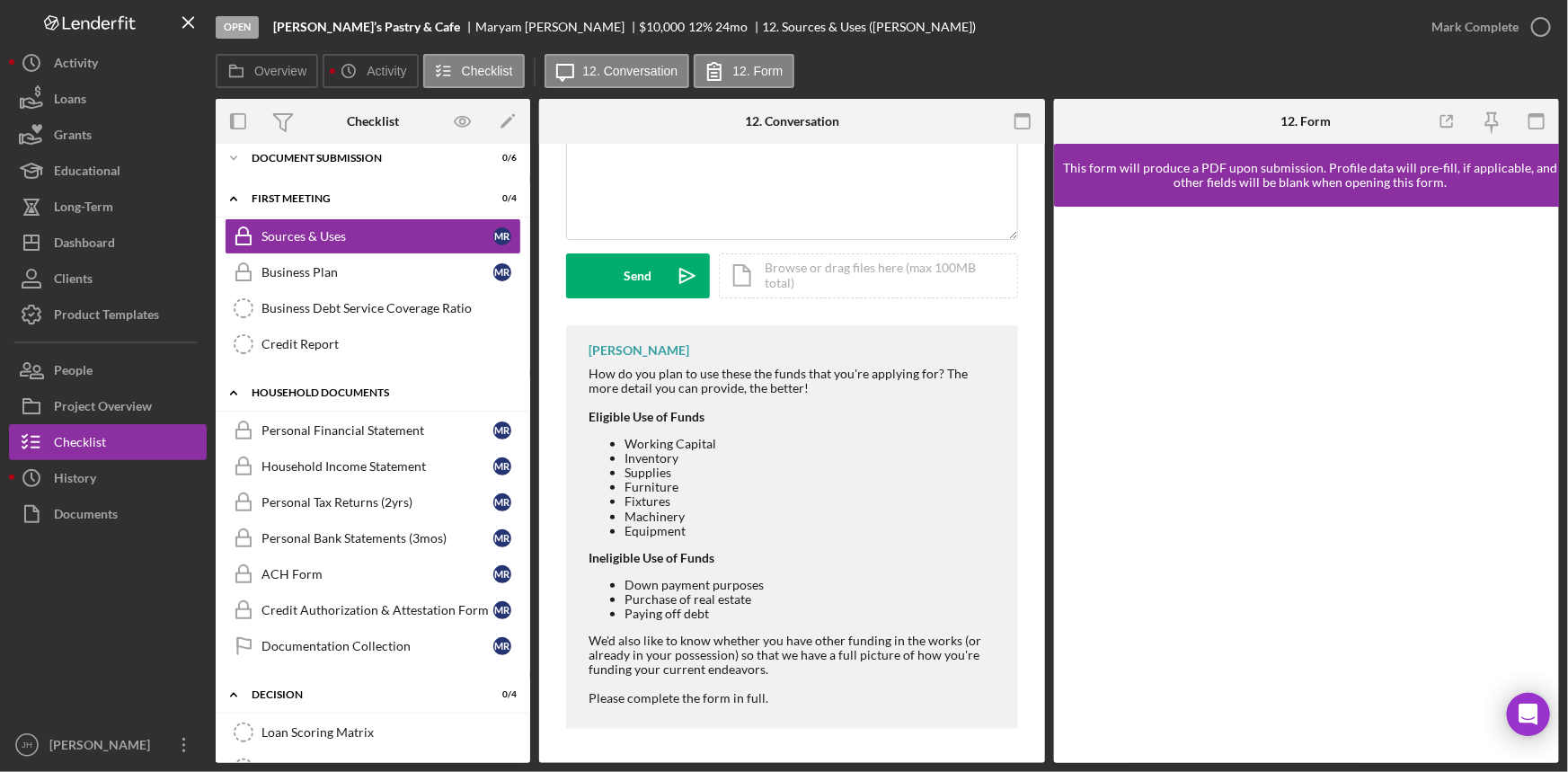
scroll to position [81, 0]
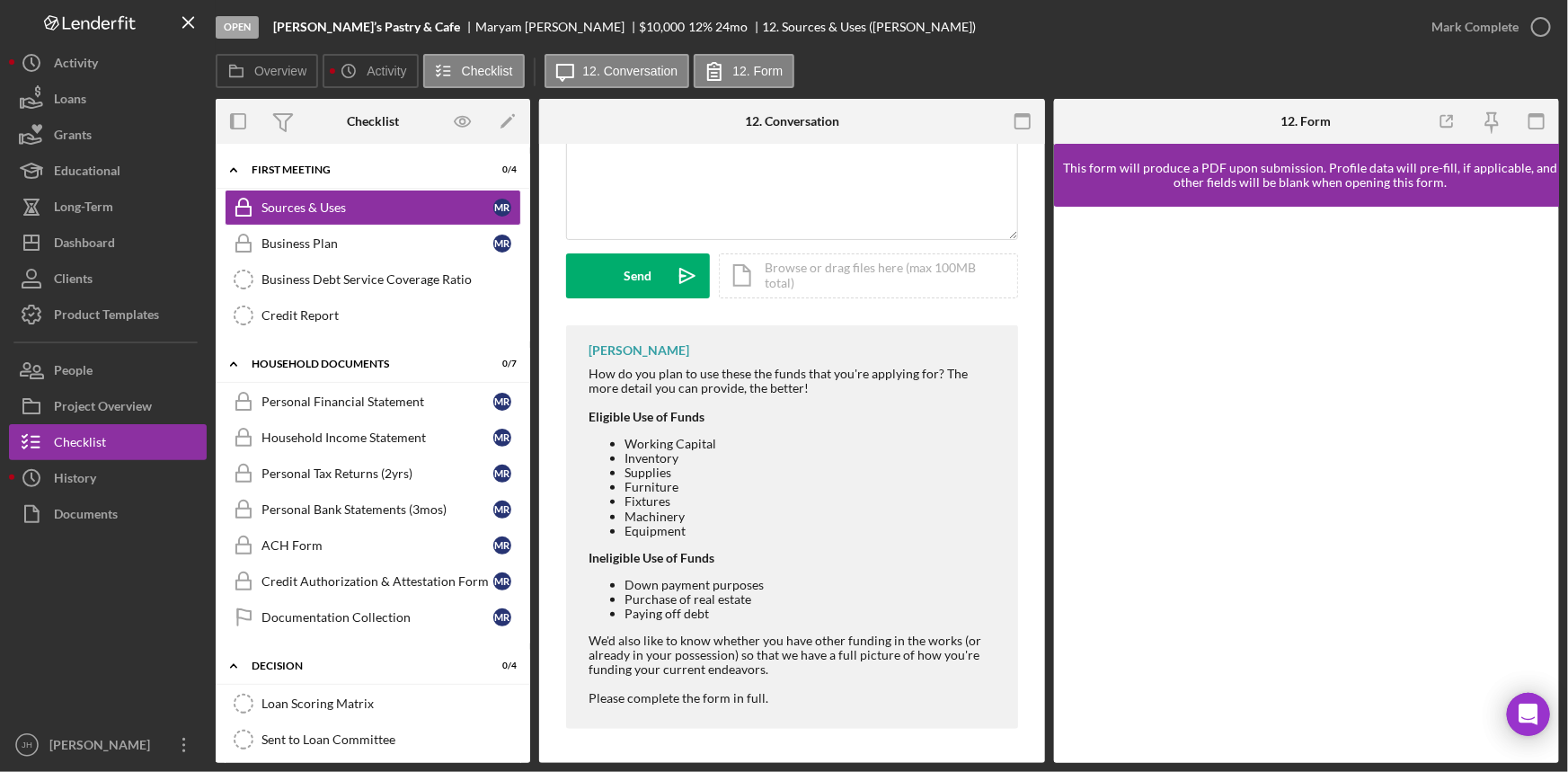
click at [834, 713] on div "Johnny Huang How do you plan to use these the funds that you're applying for? T…" at bounding box center [791, 527] width 452 height 404
click at [603, 724] on div "Johnny Huang How do you plan to use these the funds that you're applying for? T…" at bounding box center [791, 527] width 452 height 404
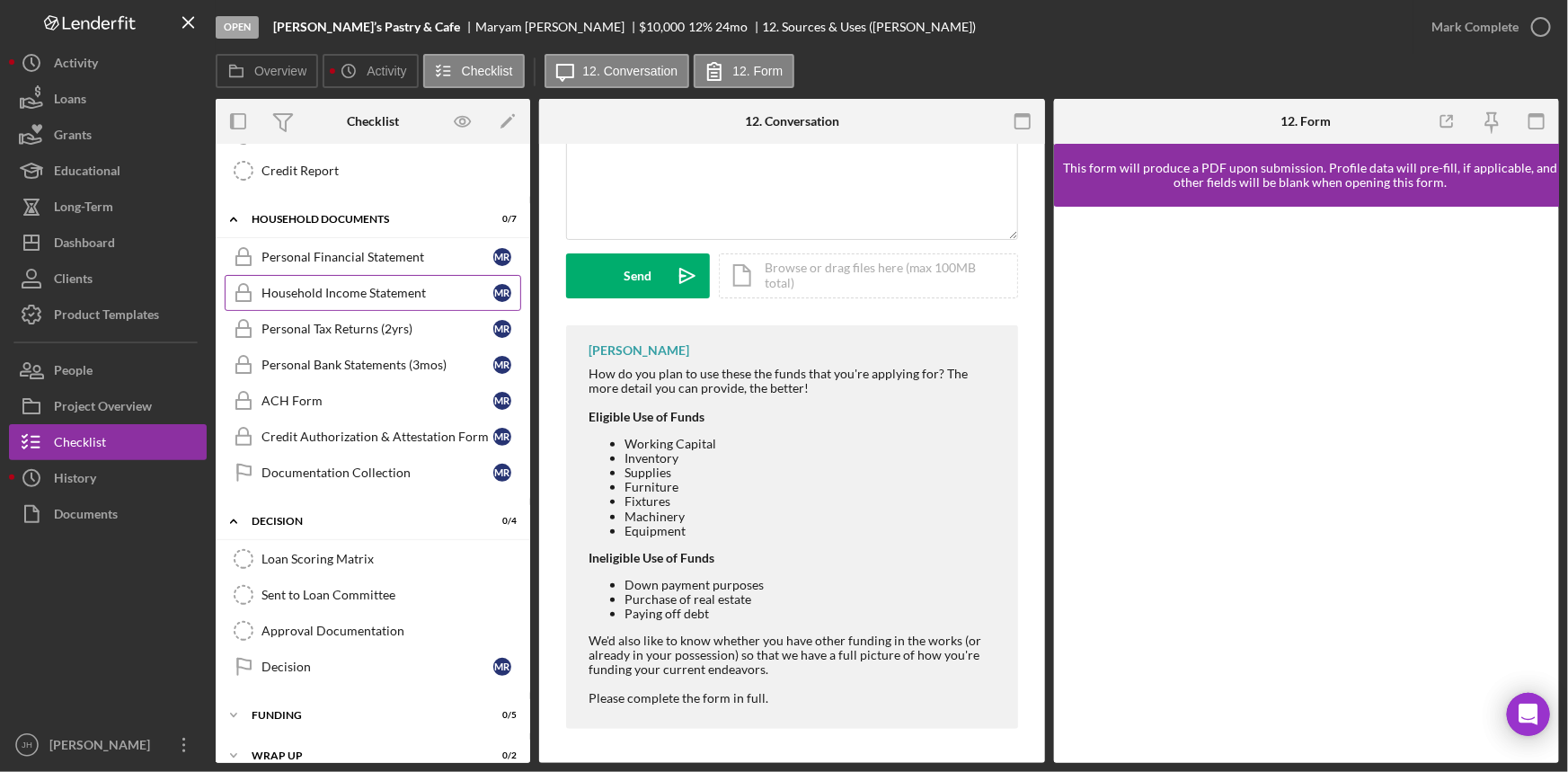
scroll to position [243, 0]
